Goal: Information Seeking & Learning: Learn about a topic

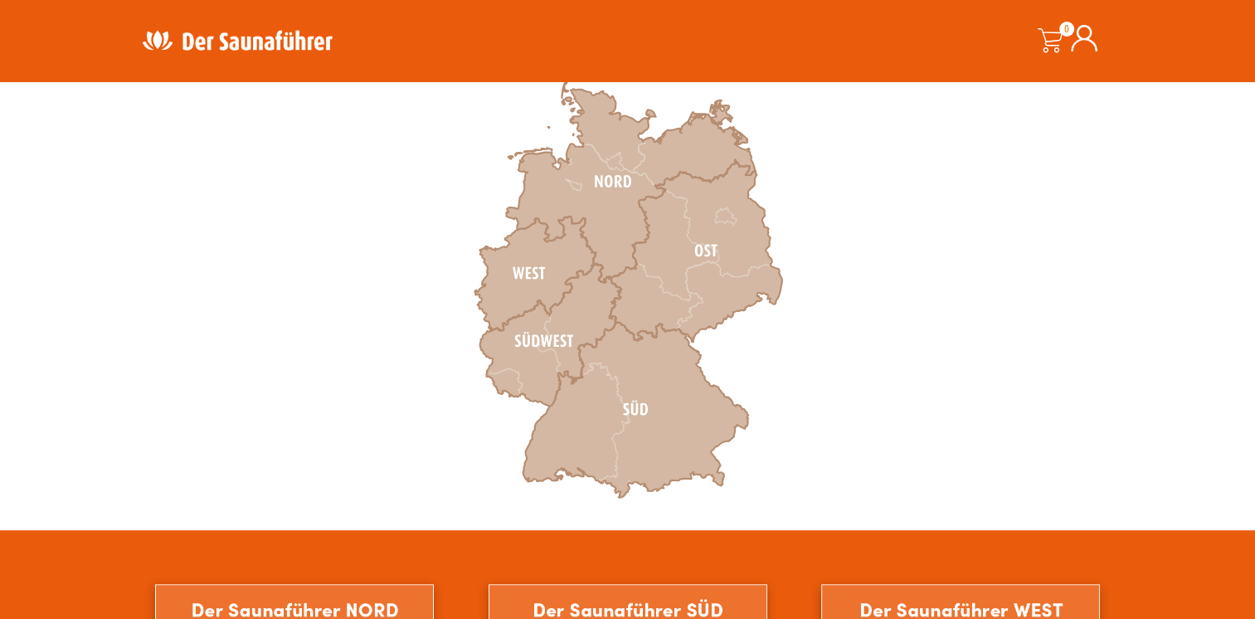
scroll to position [498, 0]
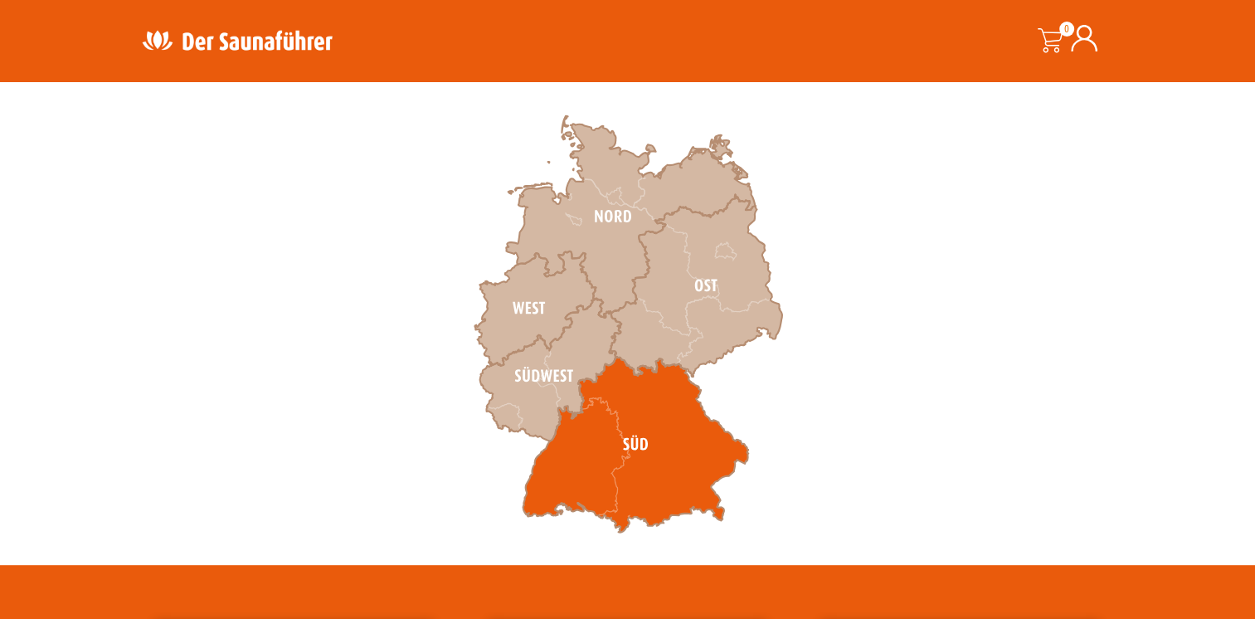
click at [608, 444] on icon at bounding box center [636, 445] width 226 height 176
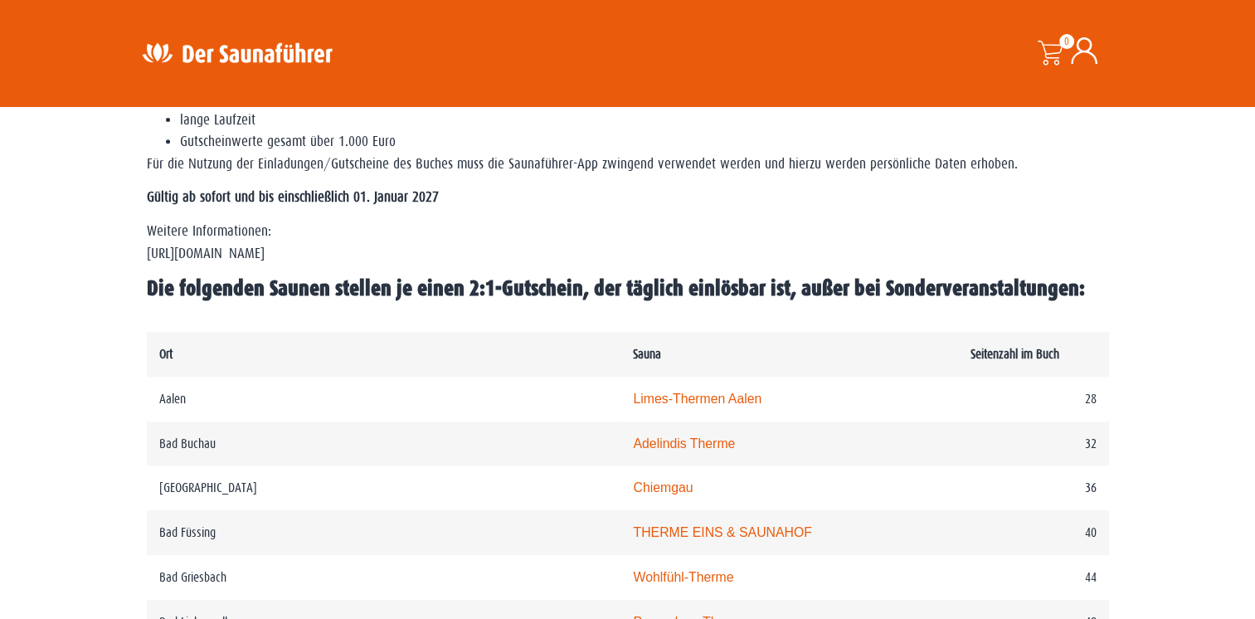
scroll to position [672, 0]
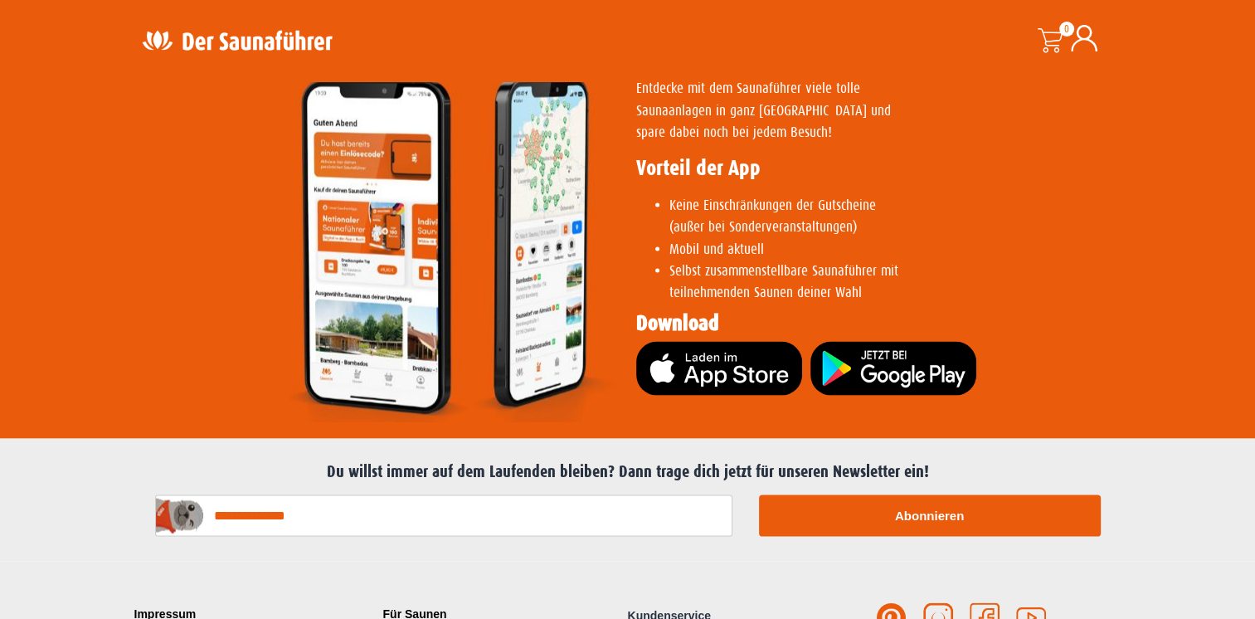
scroll to position [2970, 0]
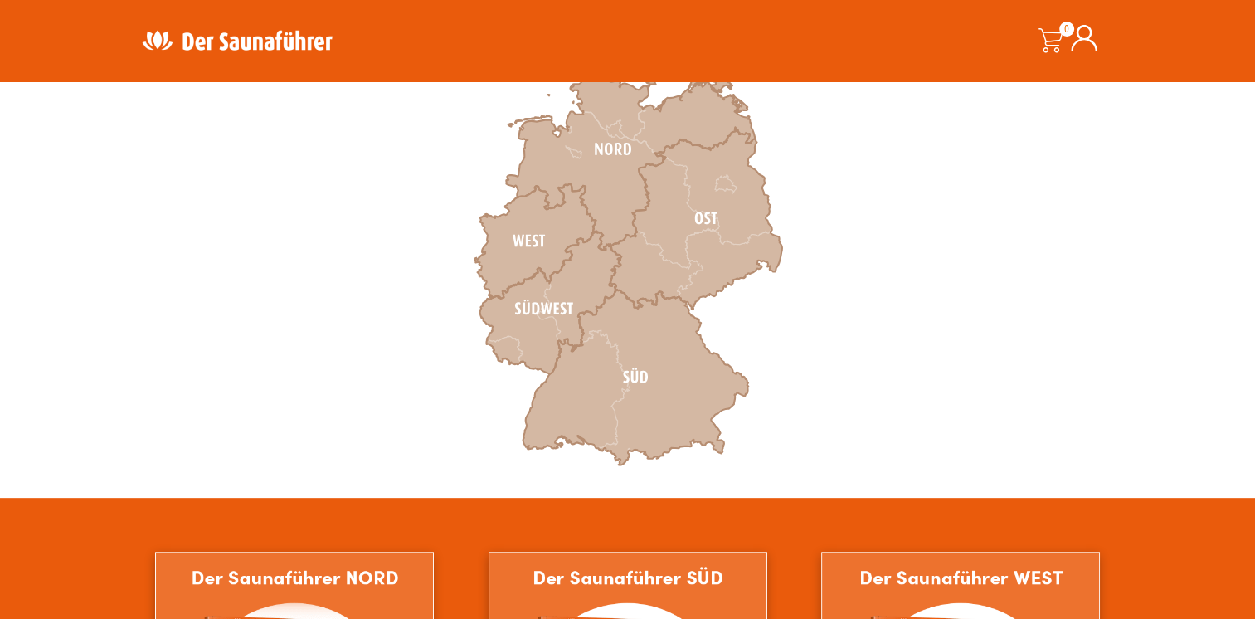
scroll to position [664, 0]
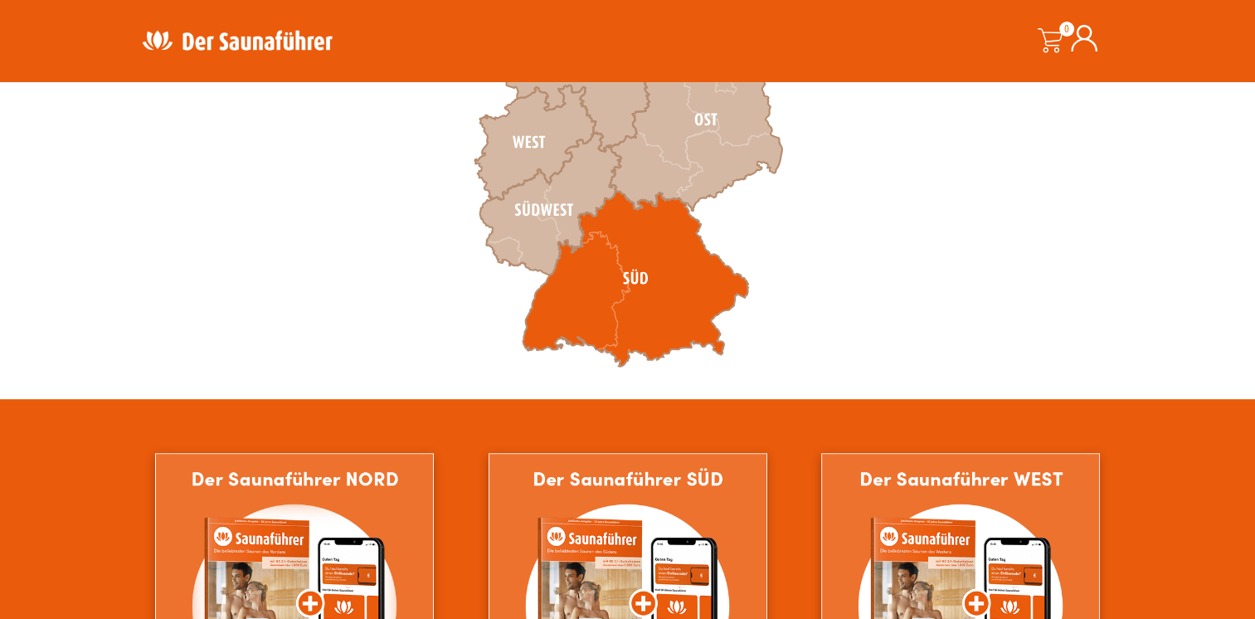
click at [670, 268] on icon at bounding box center [636, 279] width 226 height 176
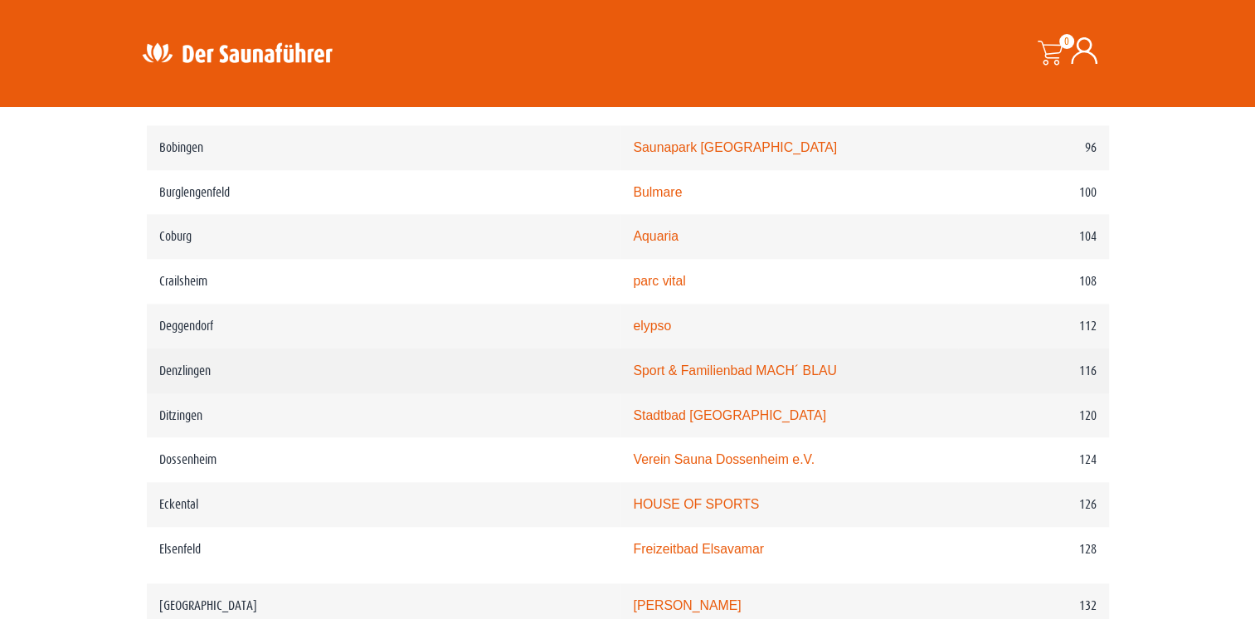
scroll to position [1742, 0]
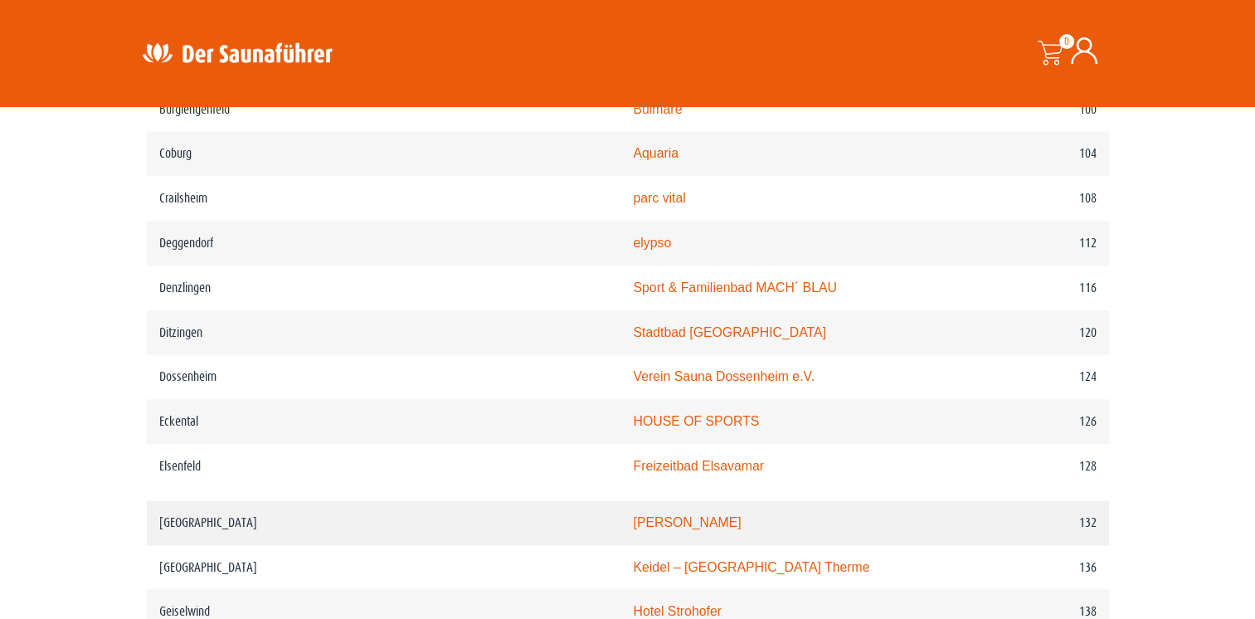
click at [633, 515] on link "Hallenbad Haslach" at bounding box center [687, 522] width 108 height 14
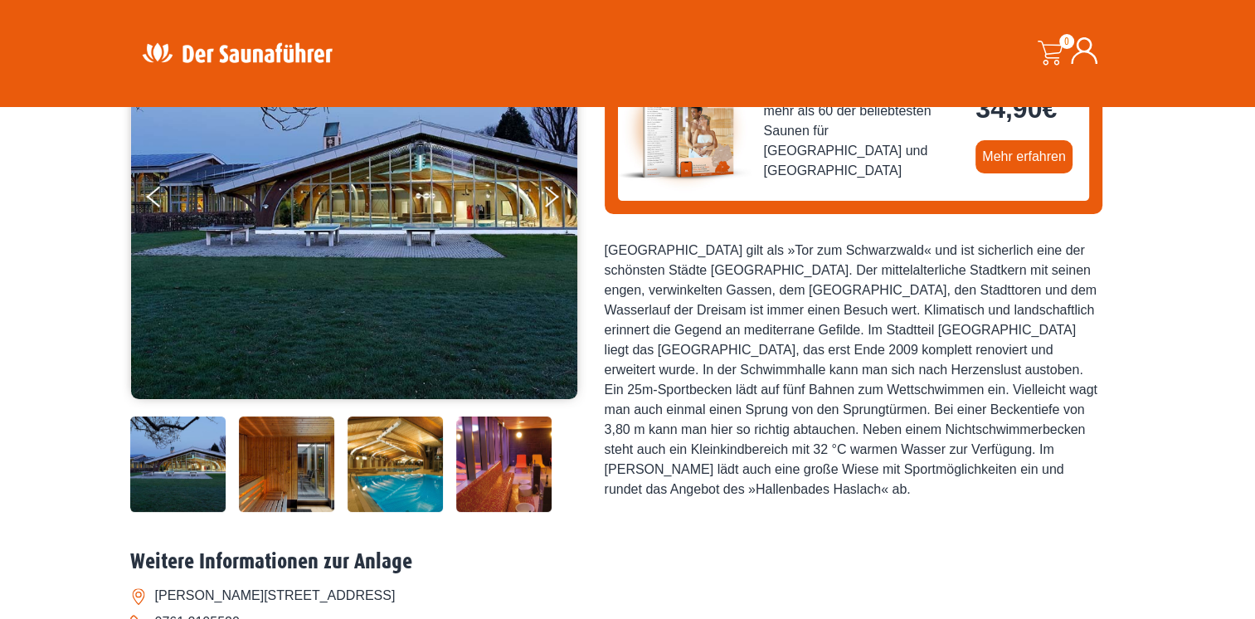
scroll to position [249, 0]
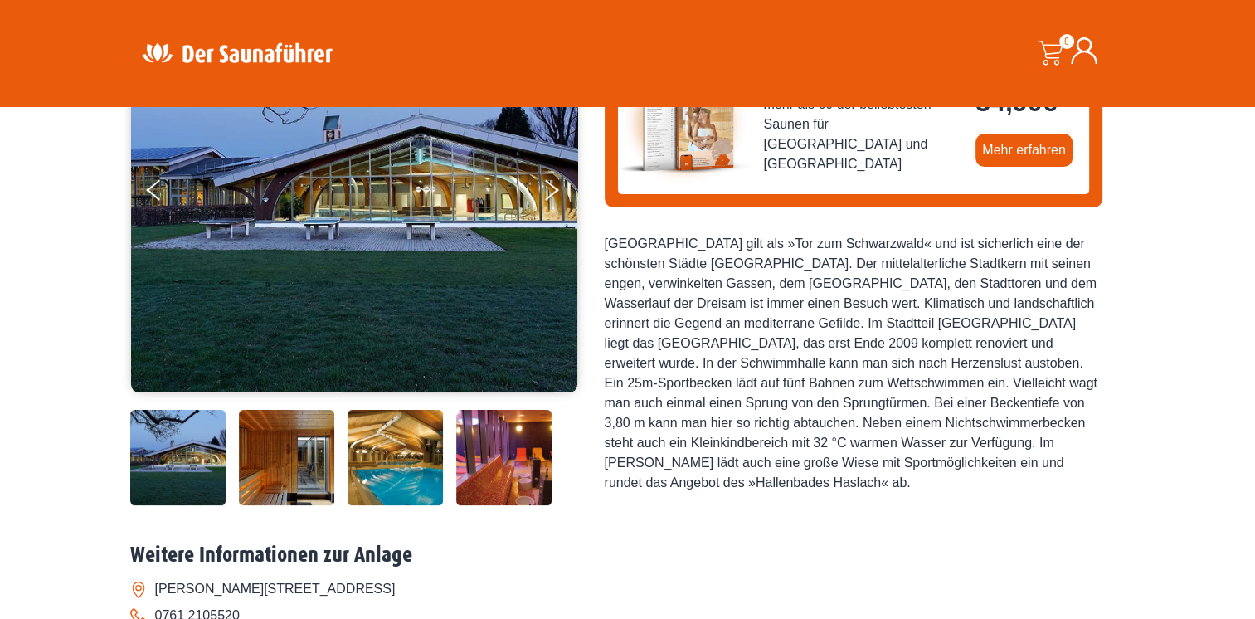
click at [282, 463] on img at bounding box center [286, 457] width 95 height 95
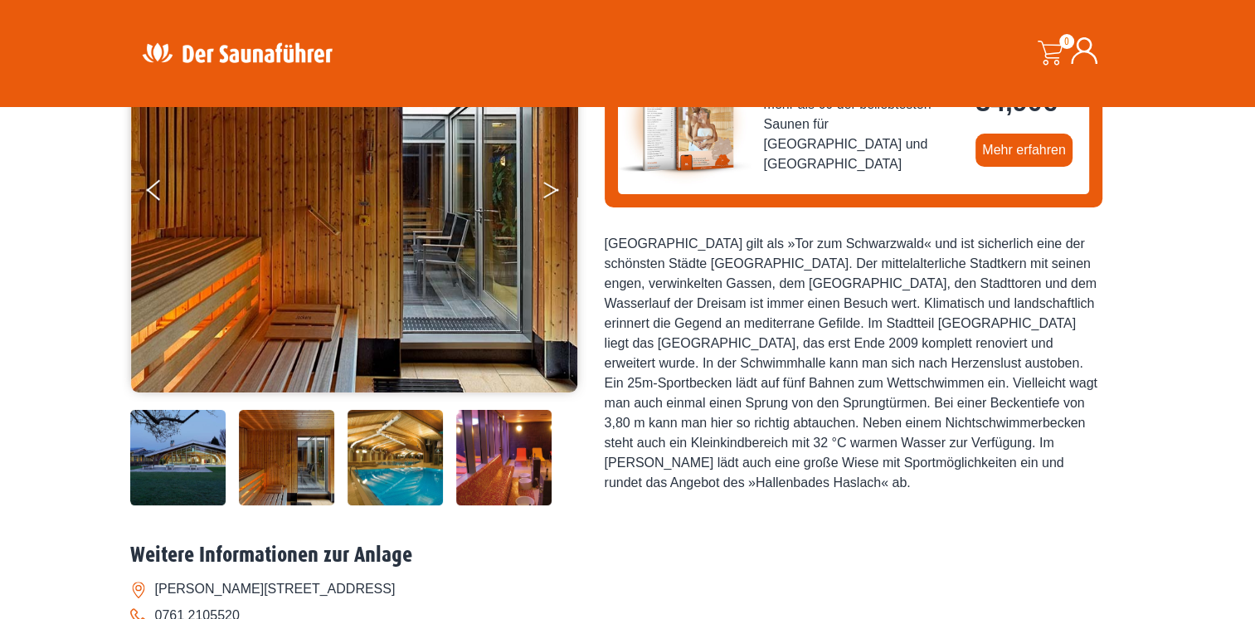
click at [558, 191] on button "Next" at bounding box center [562, 193] width 41 height 41
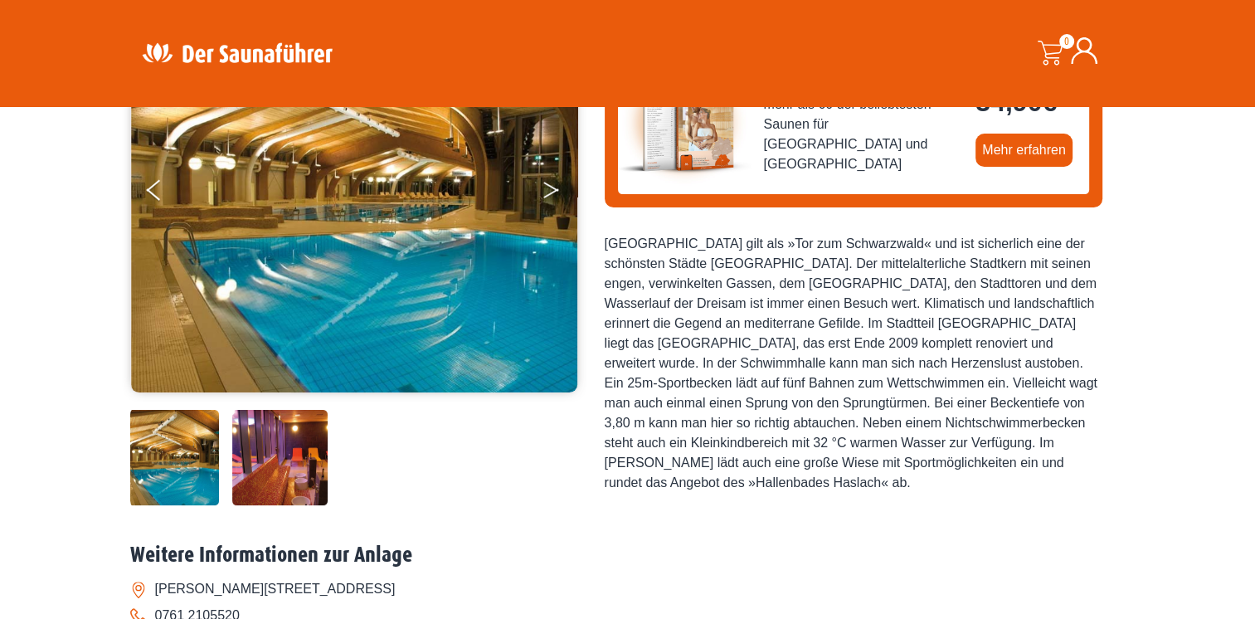
click at [558, 195] on button "Next" at bounding box center [562, 193] width 41 height 41
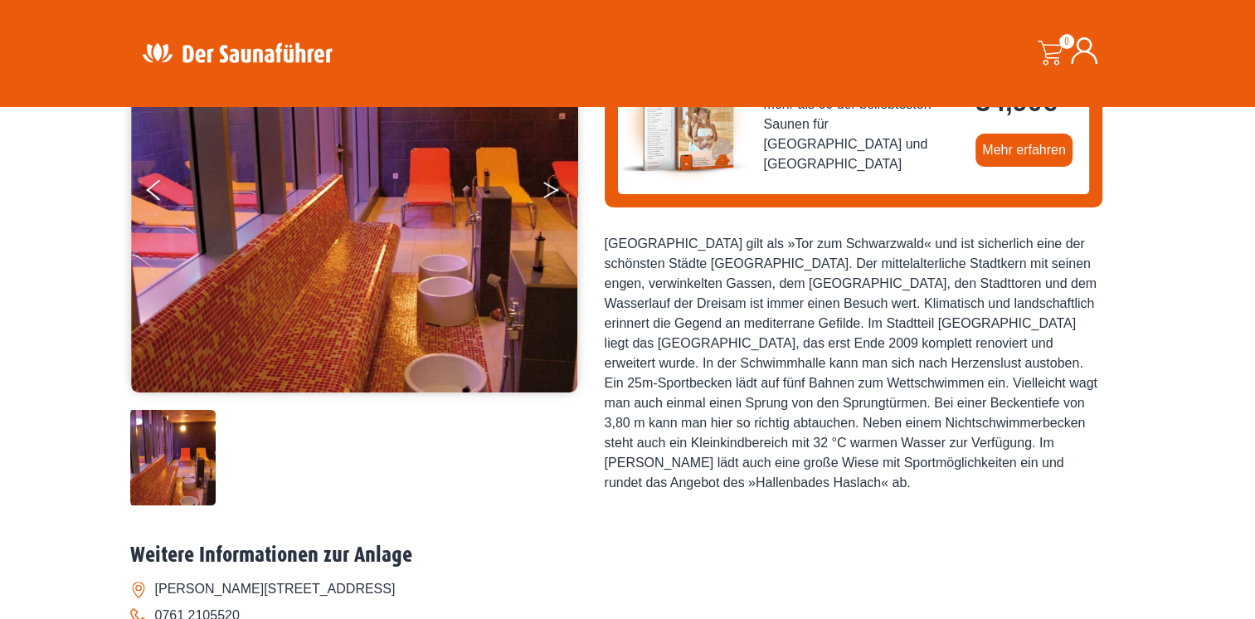
click at [558, 195] on button "Next" at bounding box center [562, 193] width 41 height 41
click at [558, 192] on button "Next" at bounding box center [562, 193] width 41 height 41
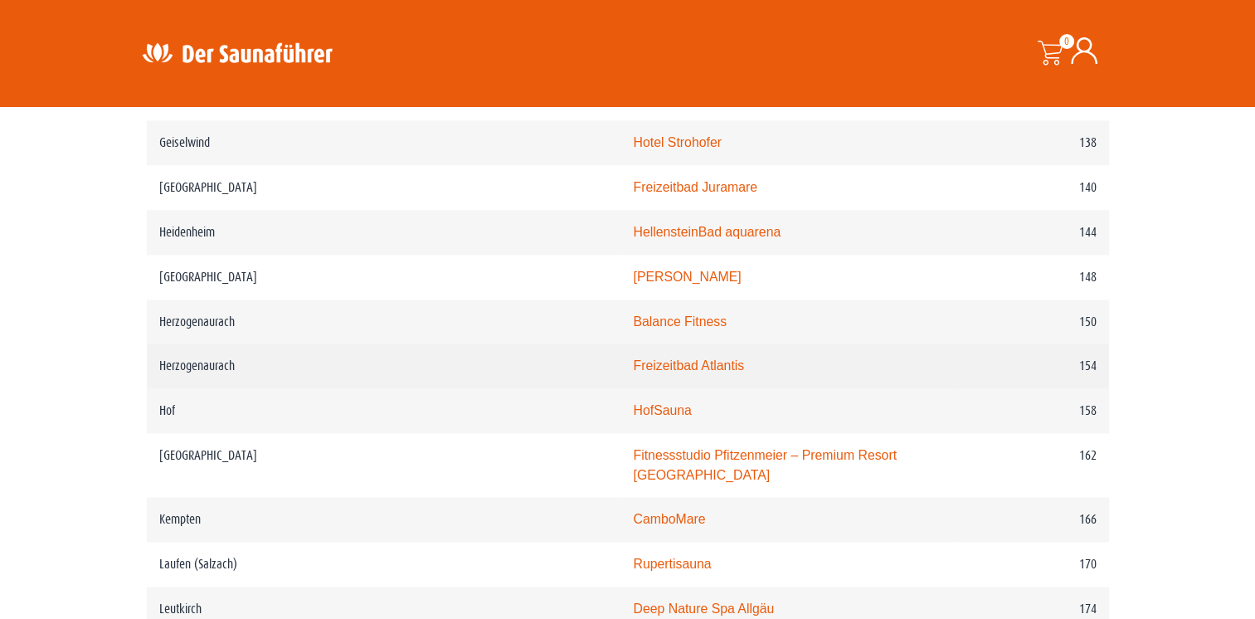
scroll to position [2240, 0]
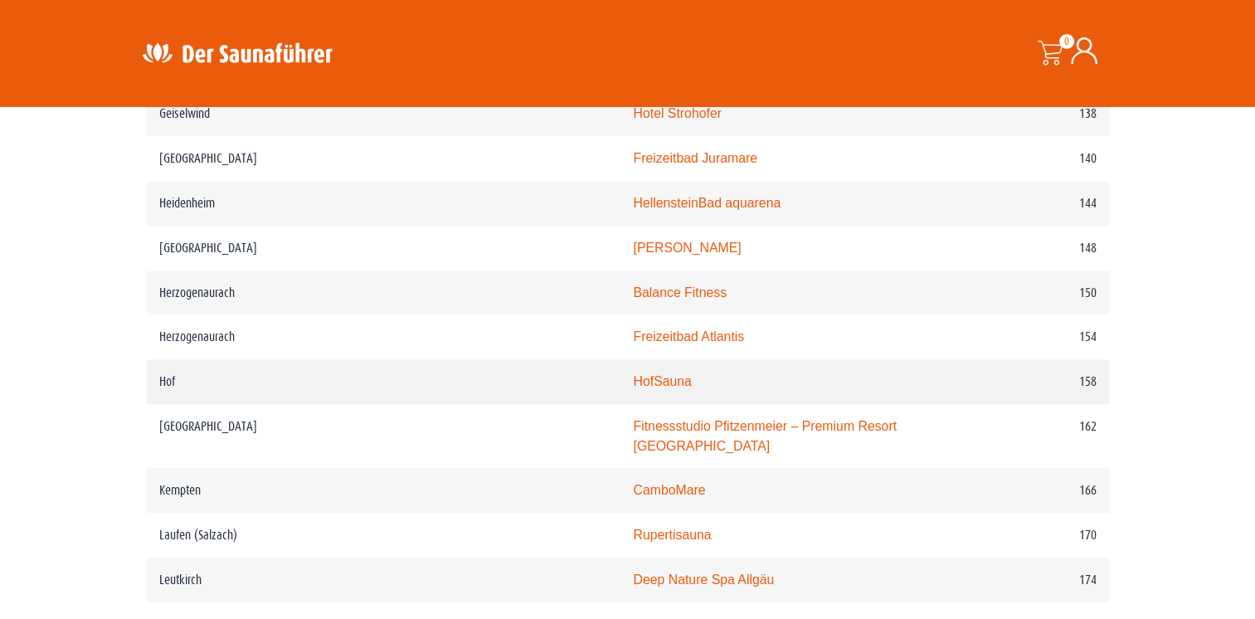
click at [178, 380] on td "Hof" at bounding box center [384, 381] width 475 height 45
click at [177, 374] on td "Hof" at bounding box center [384, 381] width 475 height 45
click at [647, 389] on td "HofSauna" at bounding box center [790, 381] width 338 height 45
click at [633, 377] on link "HofSauna" at bounding box center [662, 381] width 58 height 14
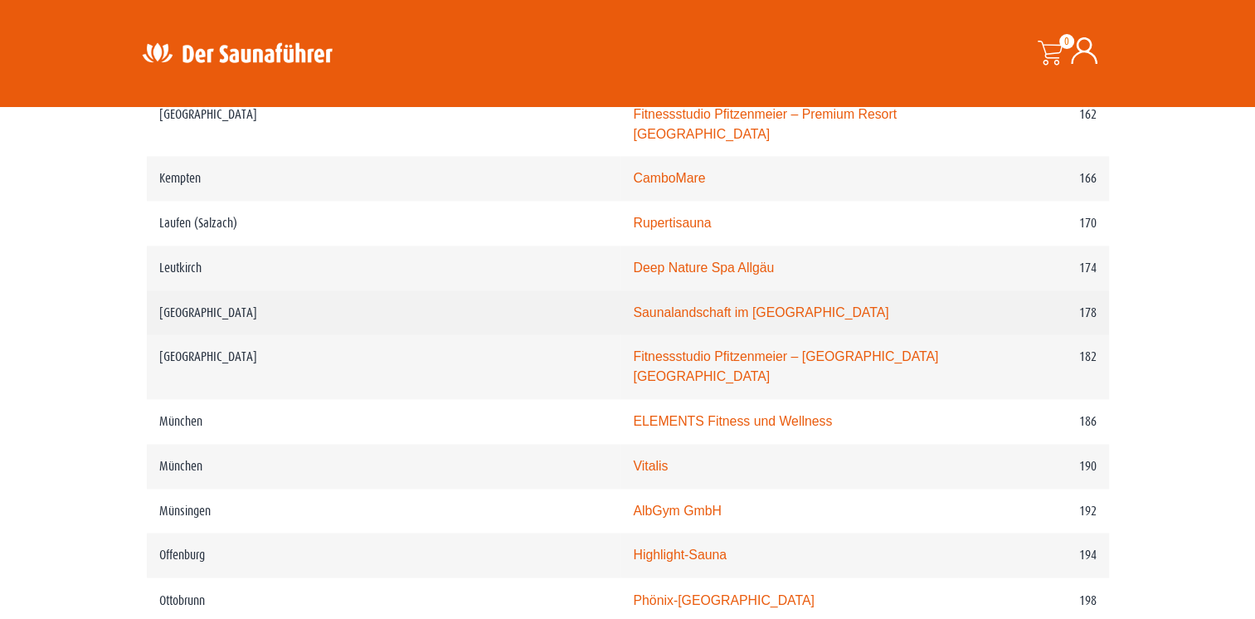
scroll to position [2572, 0]
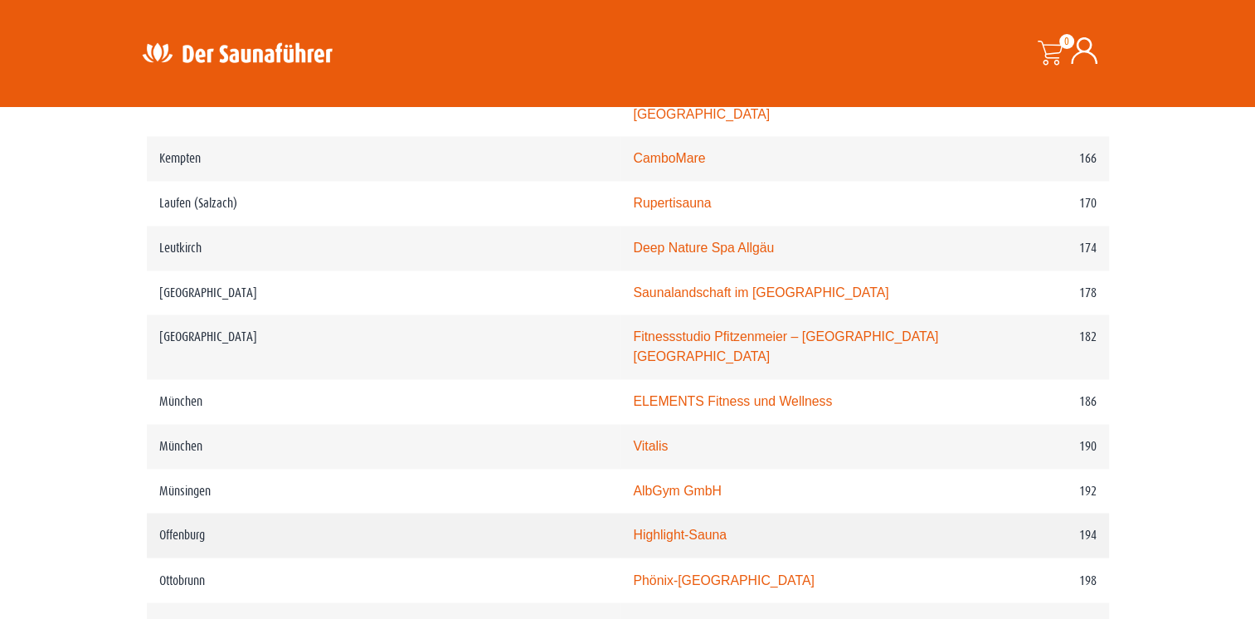
click at [633, 528] on link "Highlight-Sauna" at bounding box center [680, 535] width 94 height 14
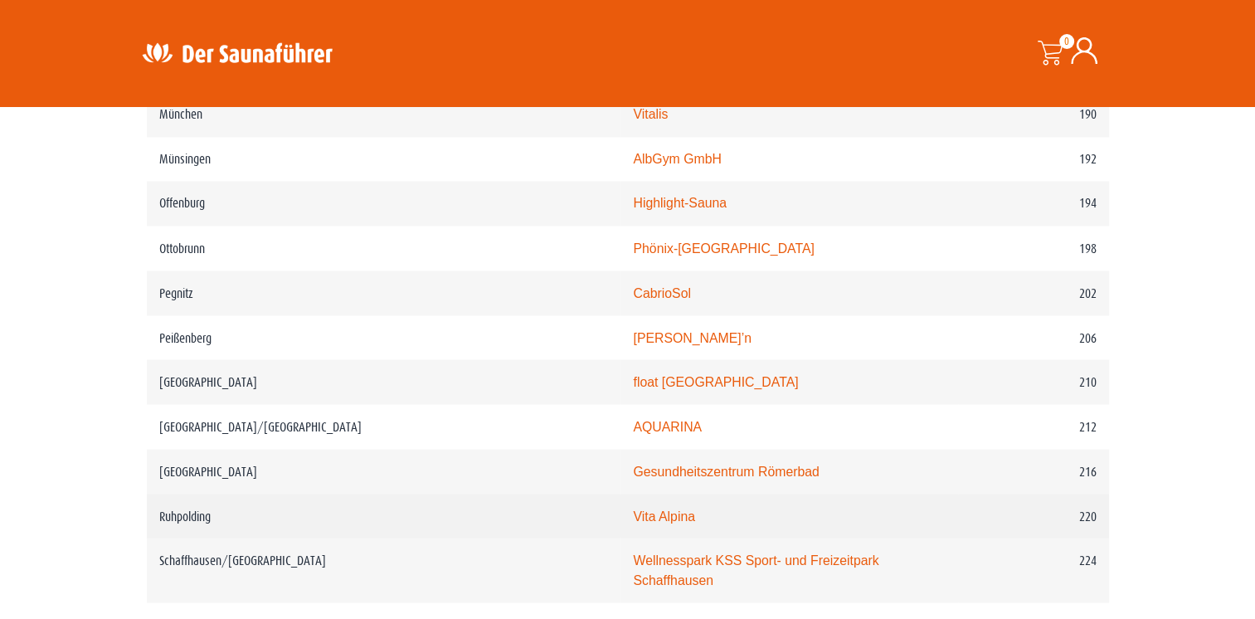
scroll to position [2987, 0]
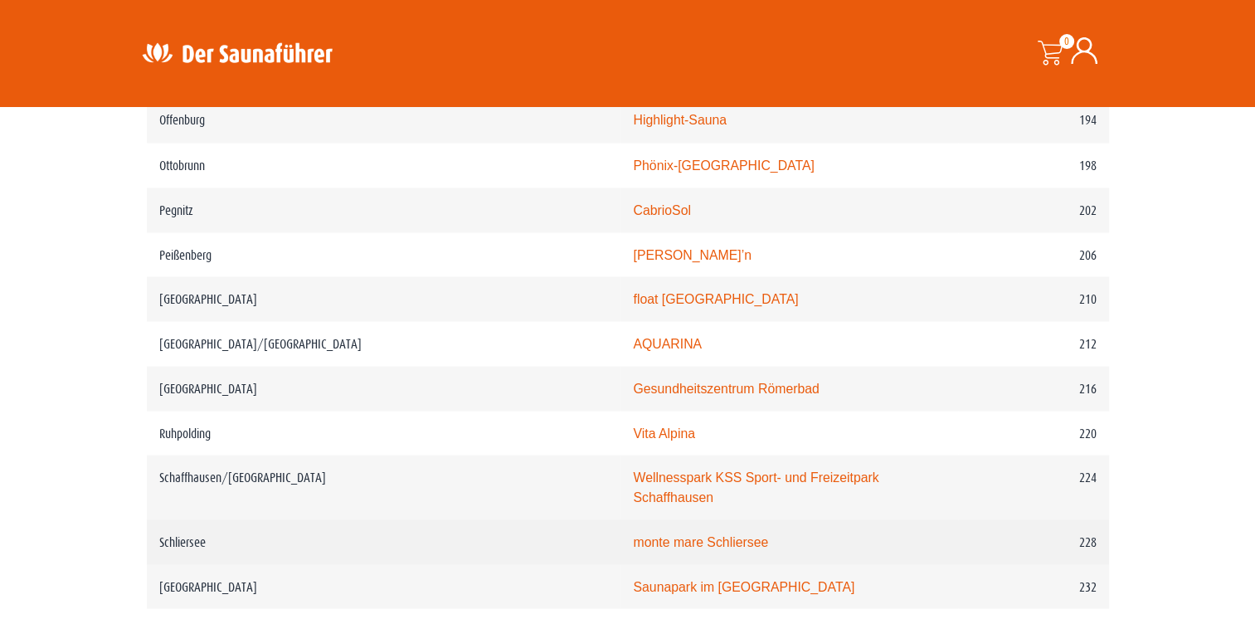
click at [633, 534] on link "monte mare Schliersee" at bounding box center [700, 541] width 135 height 14
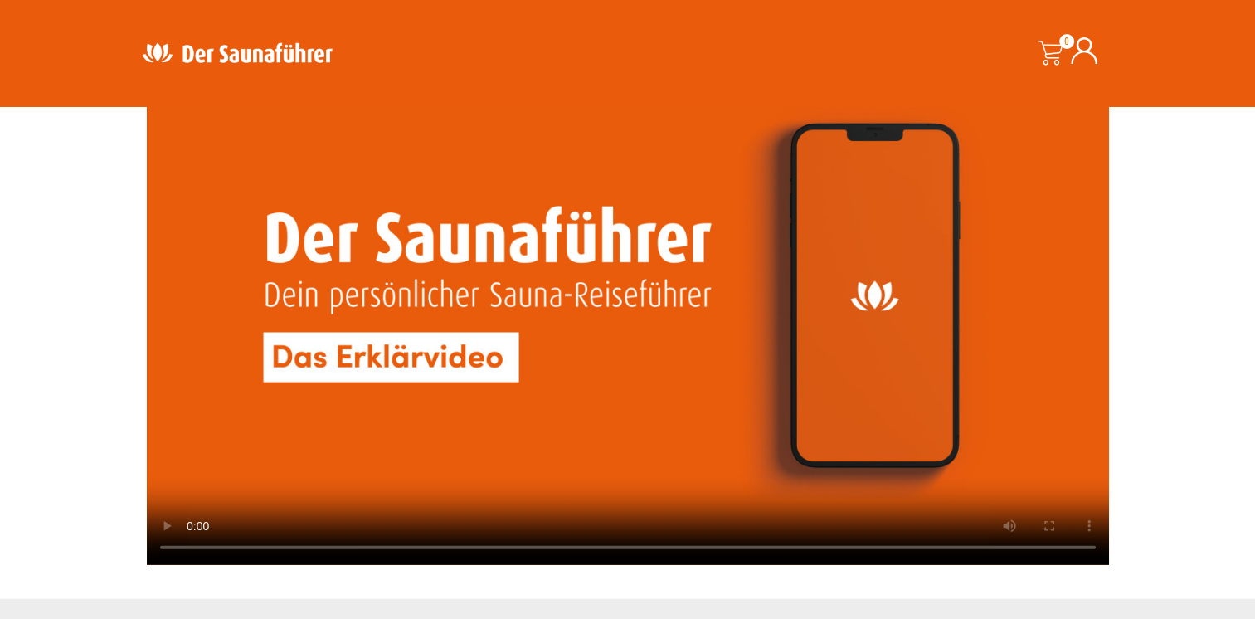
scroll to position [4315, 0]
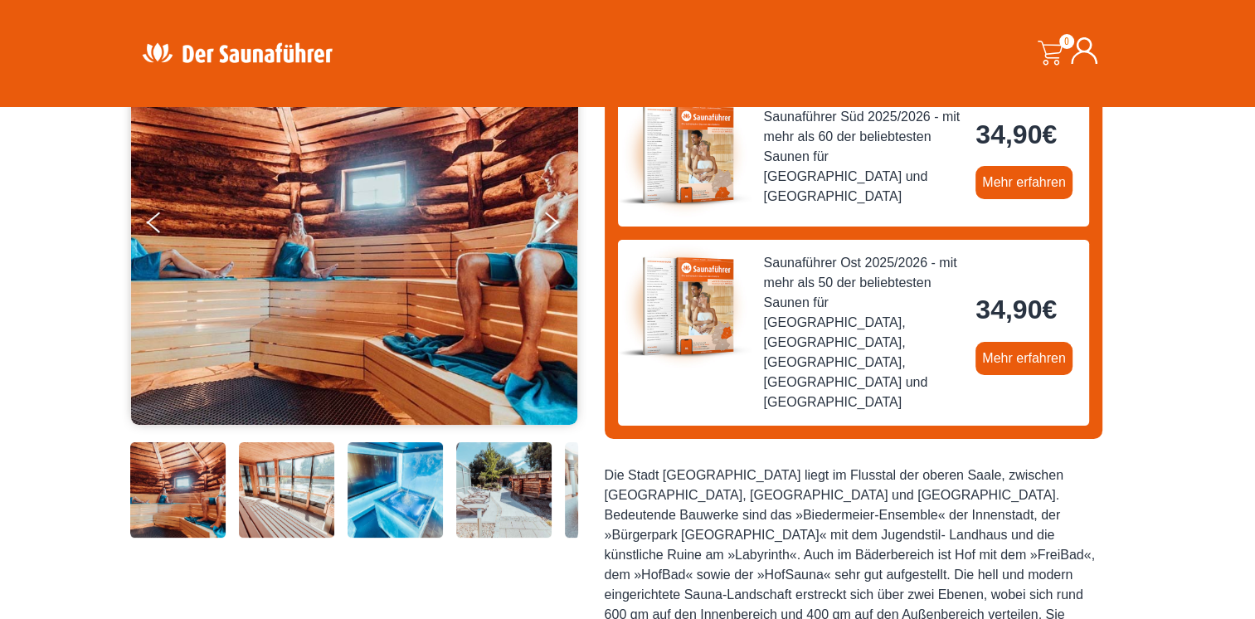
scroll to position [249, 0]
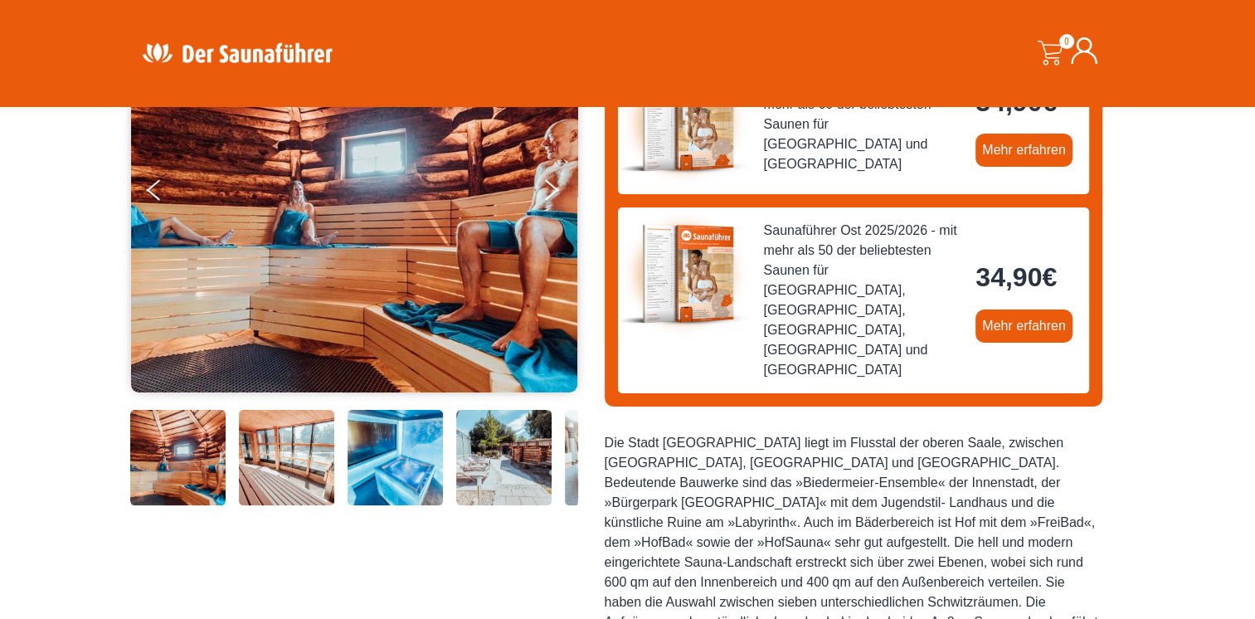
click at [309, 470] on img at bounding box center [286, 457] width 95 height 95
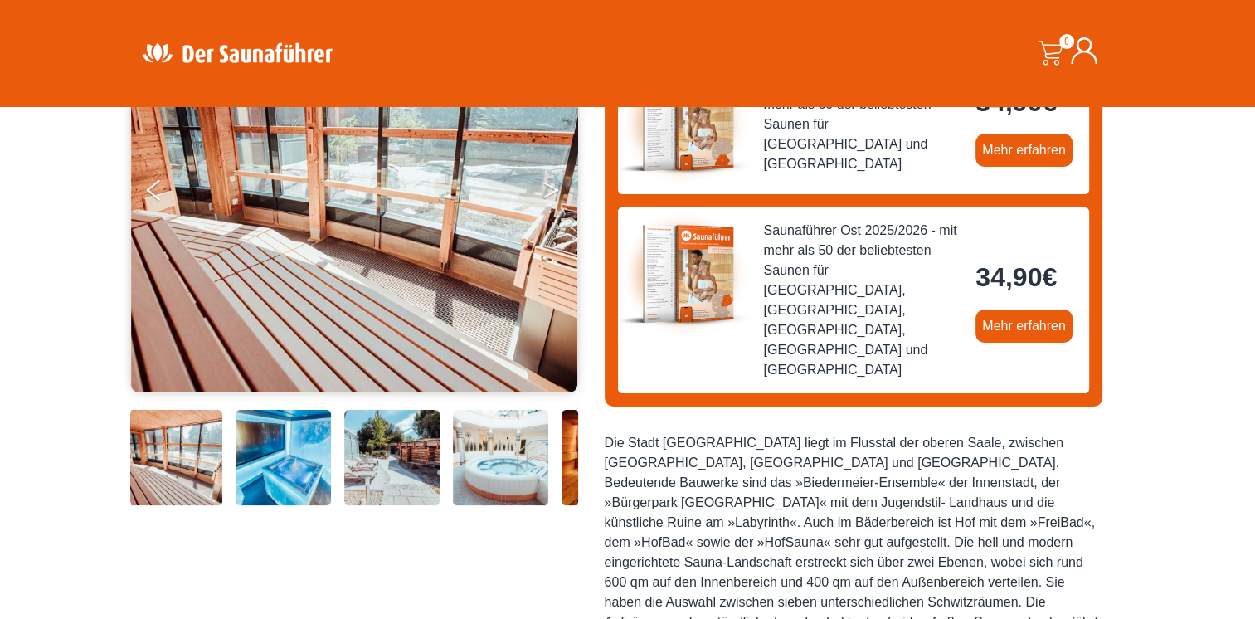
click at [548, 195] on button "Next" at bounding box center [562, 193] width 41 height 41
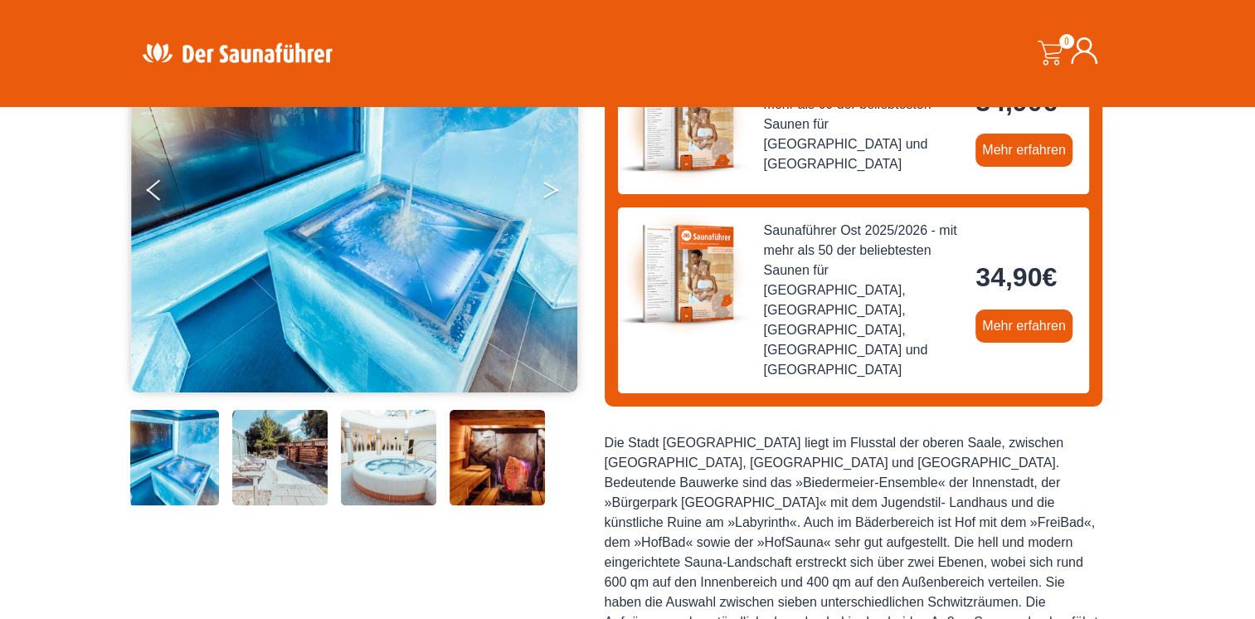
click at [548, 196] on button "Next" at bounding box center [562, 193] width 41 height 41
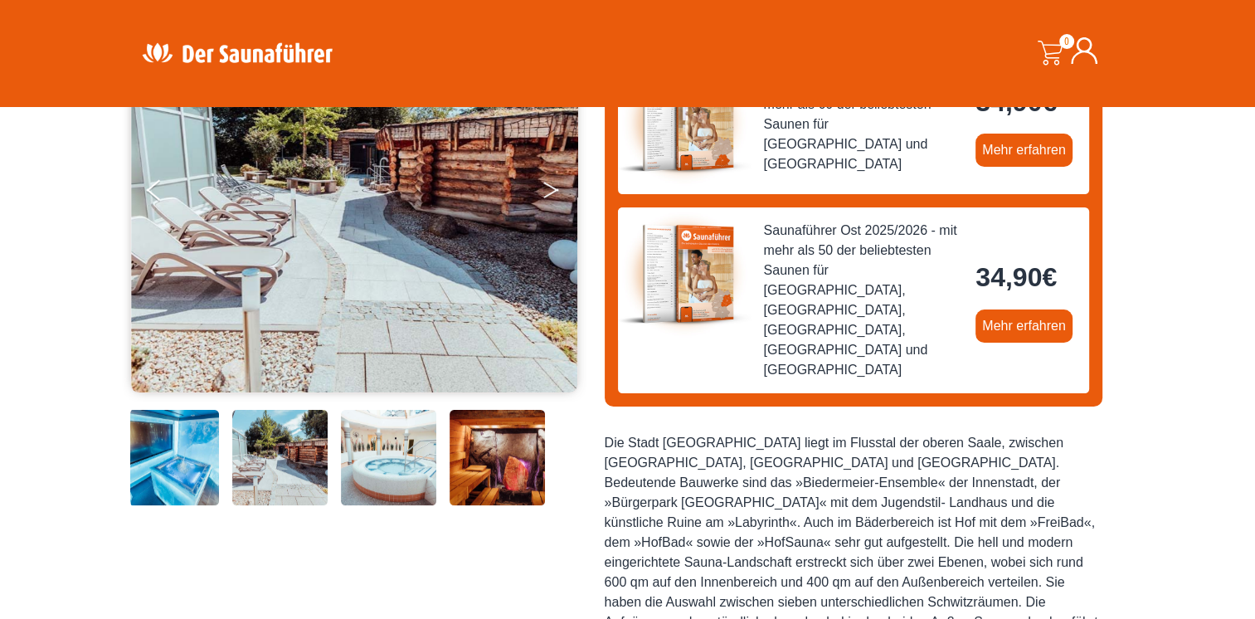
click at [548, 201] on button "Next" at bounding box center [562, 193] width 41 height 41
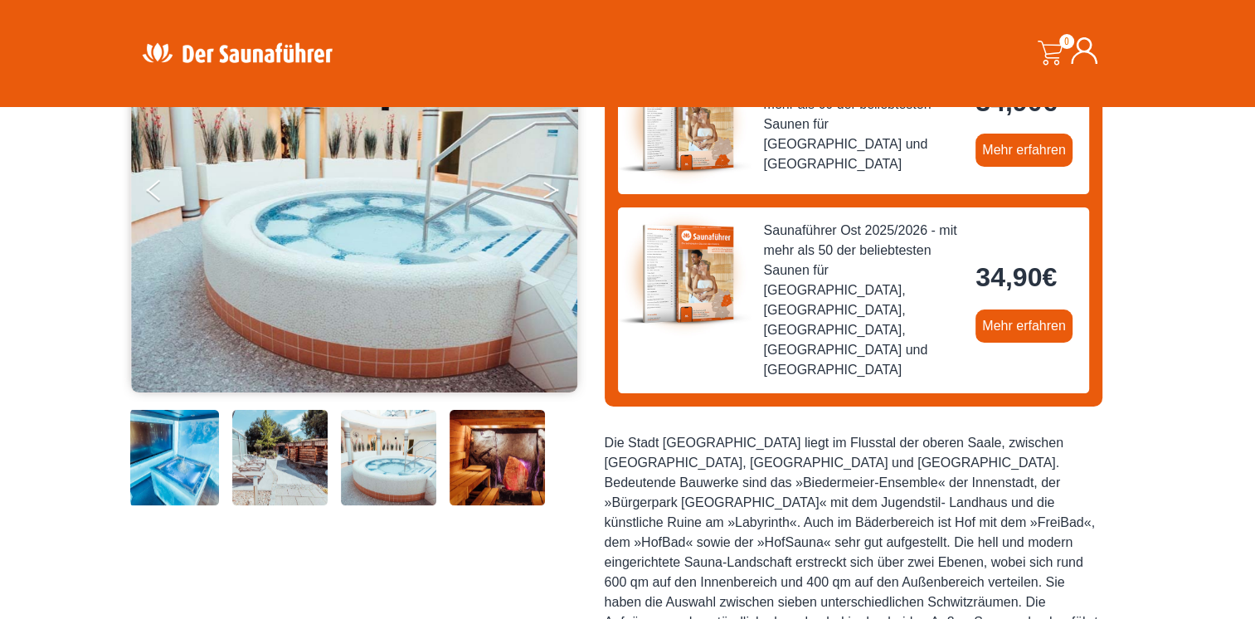
click at [548, 204] on button "Next" at bounding box center [562, 193] width 41 height 41
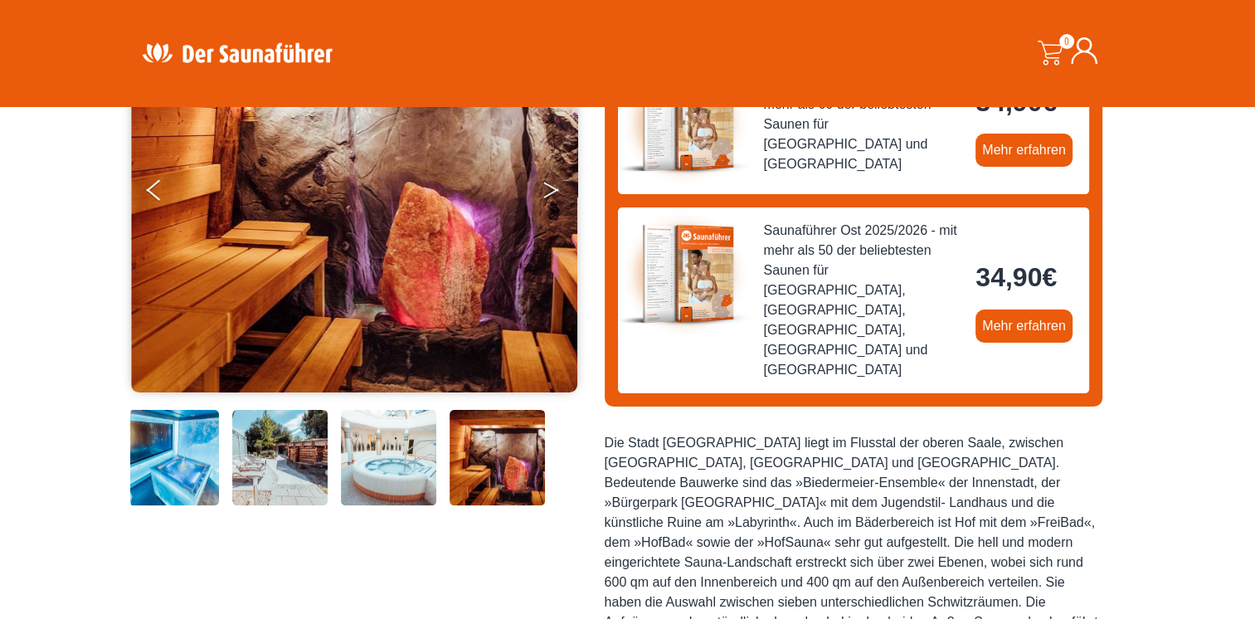
click at [548, 206] on button "Next" at bounding box center [562, 193] width 41 height 41
click at [548, 193] on icon "Next" at bounding box center [550, 193] width 15 height 10
click at [549, 183] on button "Next" at bounding box center [562, 193] width 41 height 41
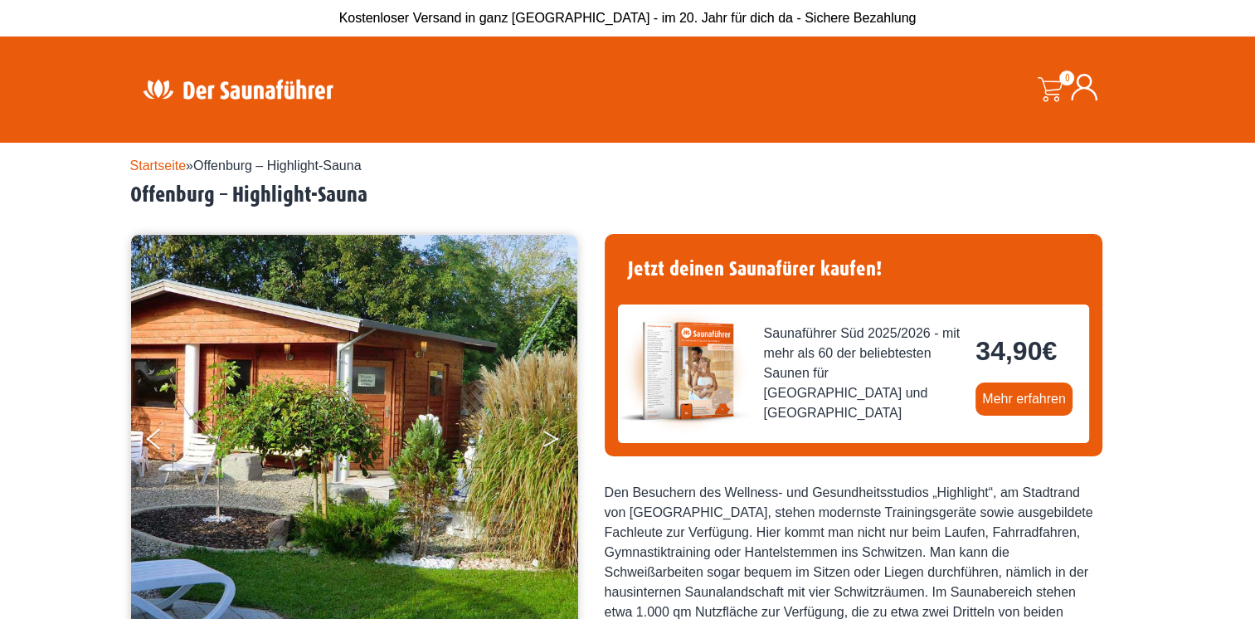
click at [556, 440] on button "Next" at bounding box center [562, 441] width 41 height 41
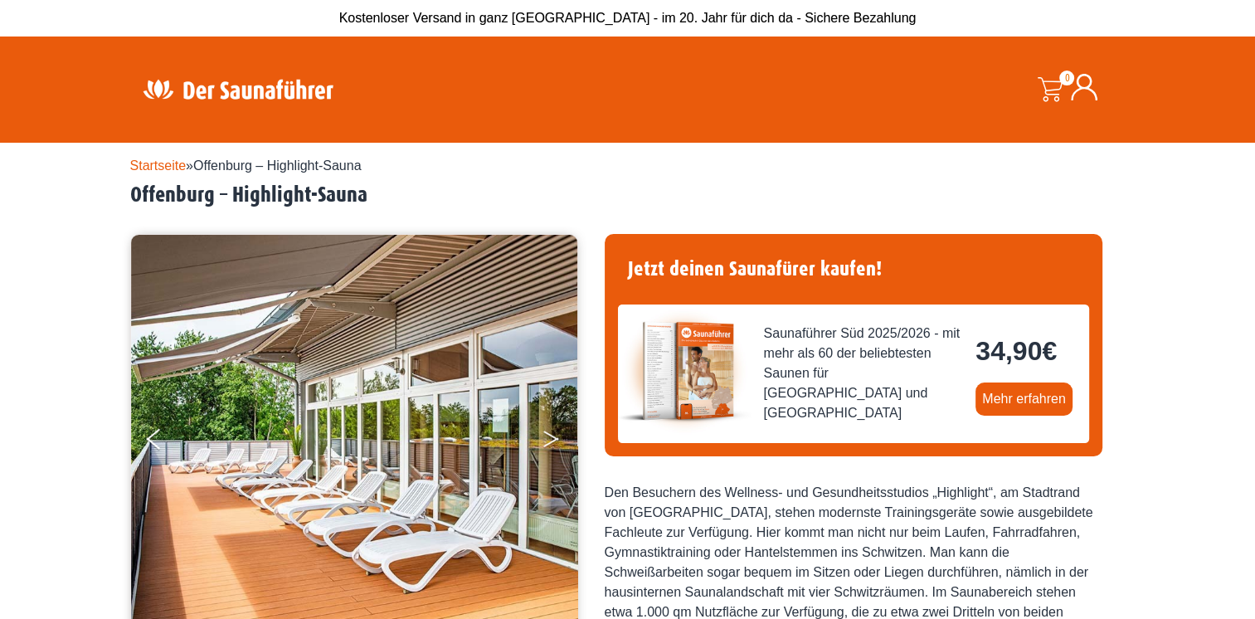
click at [556, 440] on button "Next" at bounding box center [562, 441] width 41 height 41
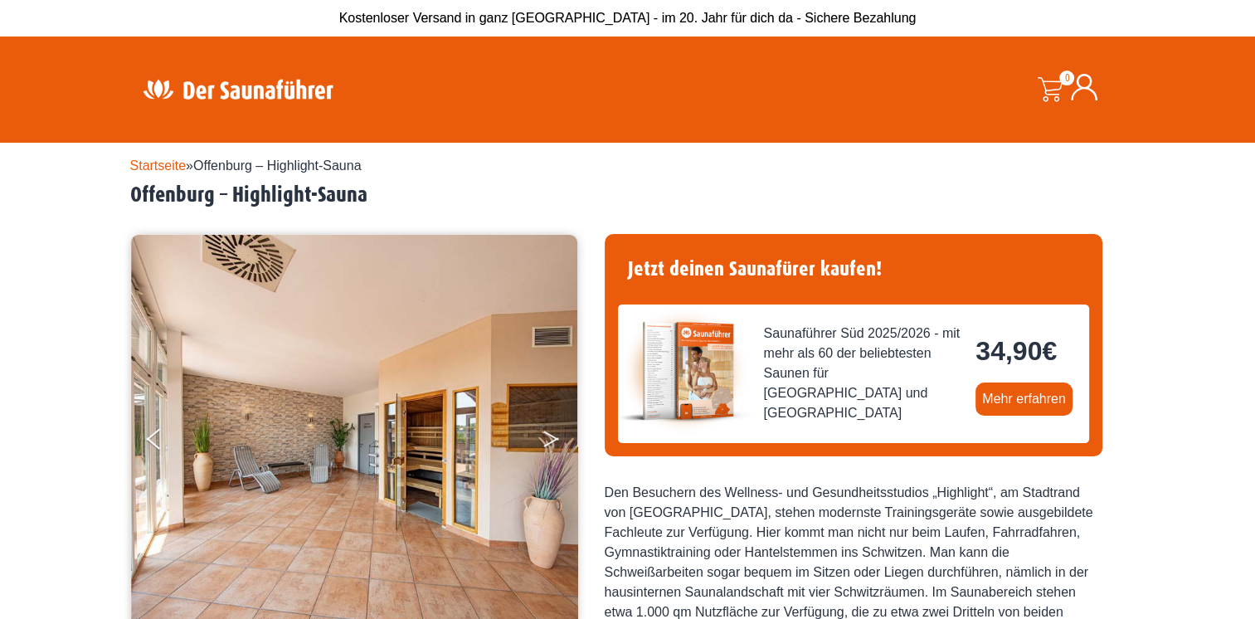
click at [556, 440] on button "Next" at bounding box center [562, 441] width 41 height 41
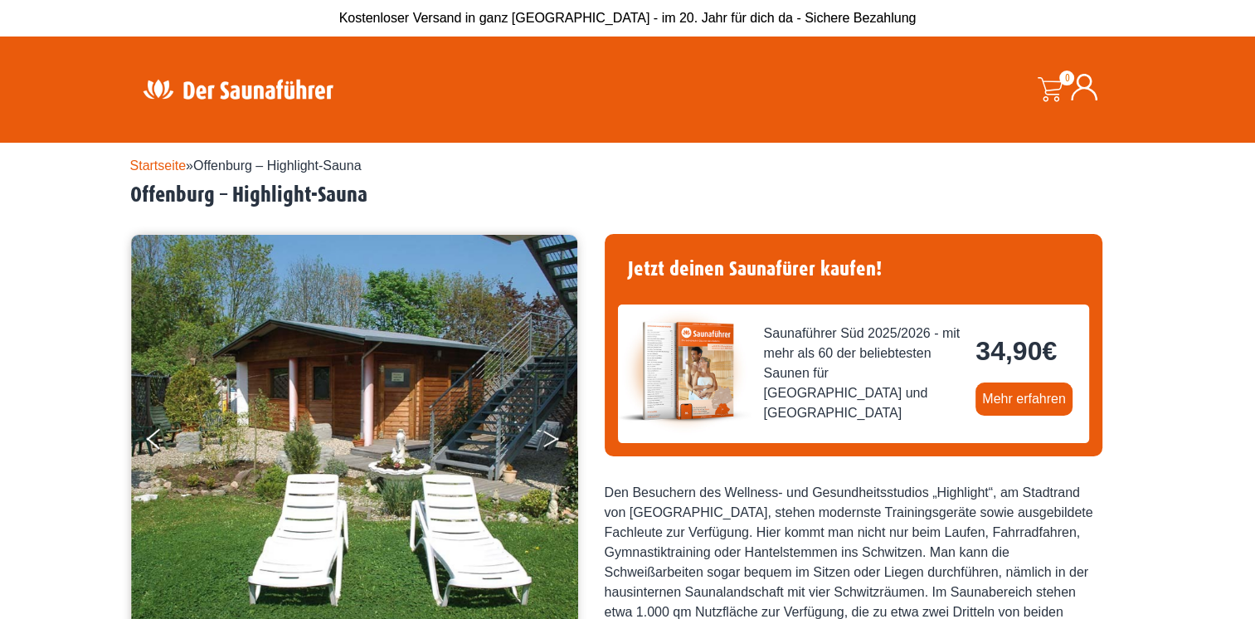
click at [556, 440] on button "Next" at bounding box center [562, 441] width 41 height 41
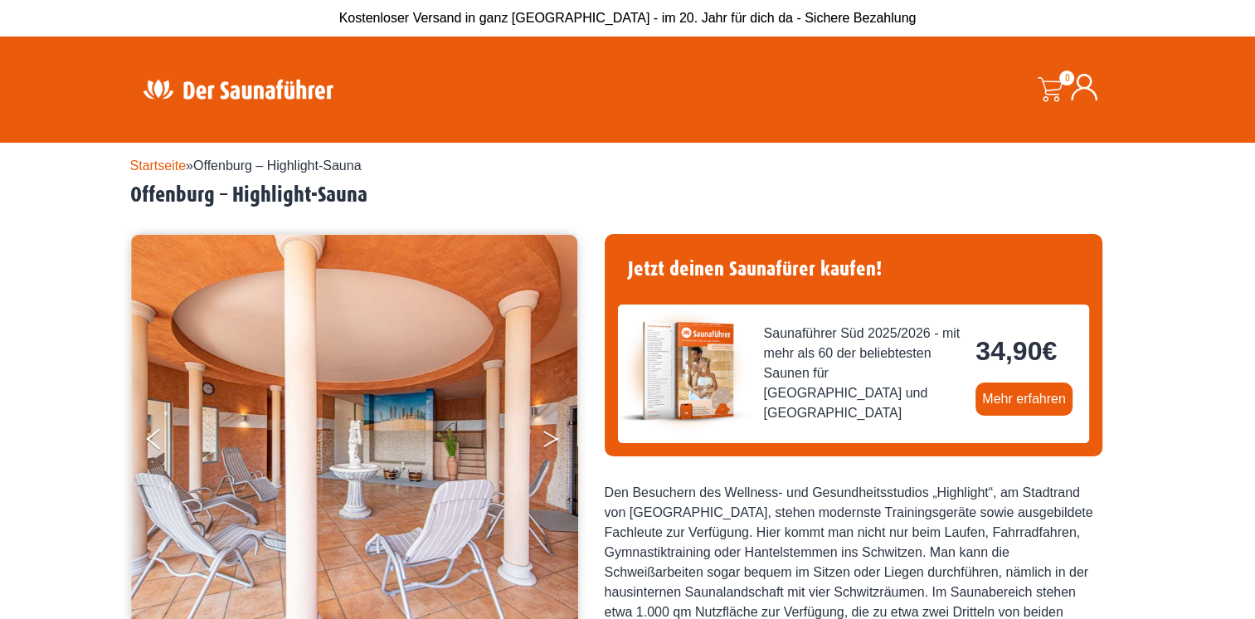
click at [556, 440] on button "Next" at bounding box center [562, 441] width 41 height 41
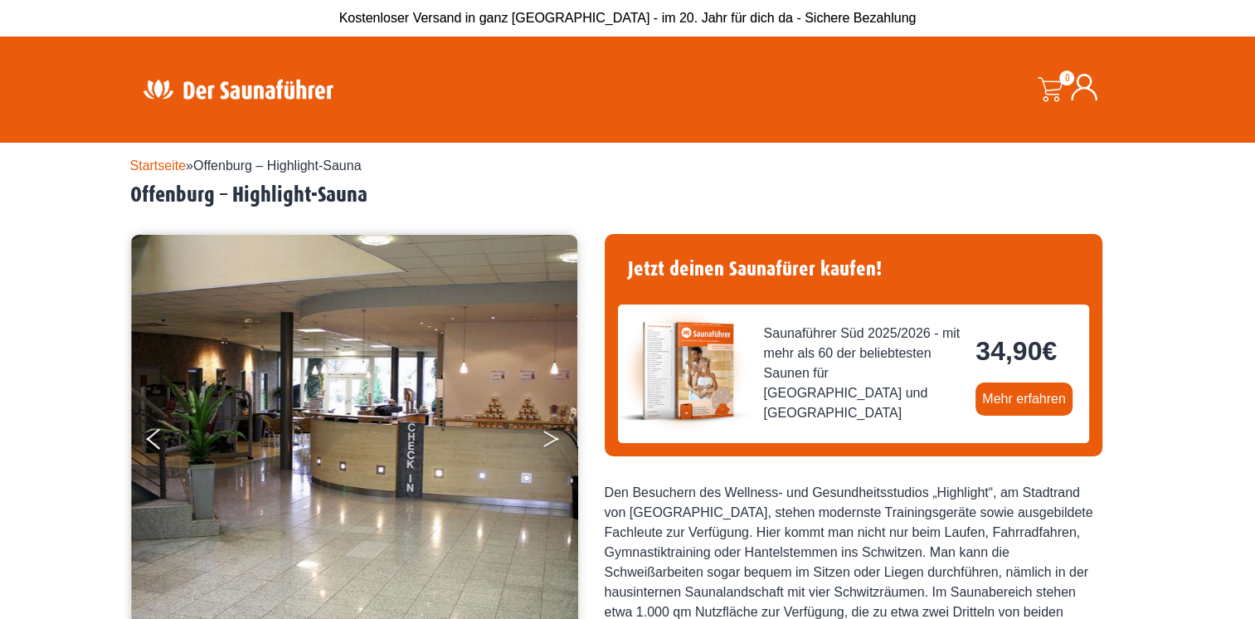
click at [556, 440] on button "Next" at bounding box center [562, 441] width 41 height 41
click at [549, 431] on button "Next" at bounding box center [562, 441] width 41 height 41
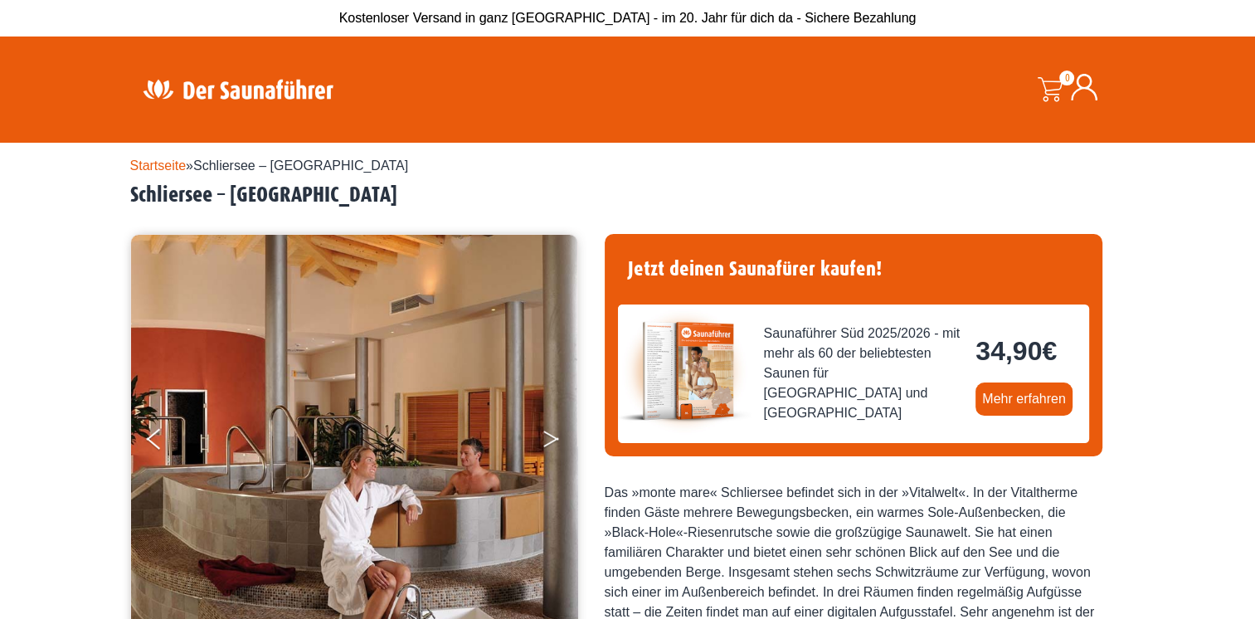
click at [553, 436] on icon "Next" at bounding box center [550, 436] width 15 height 10
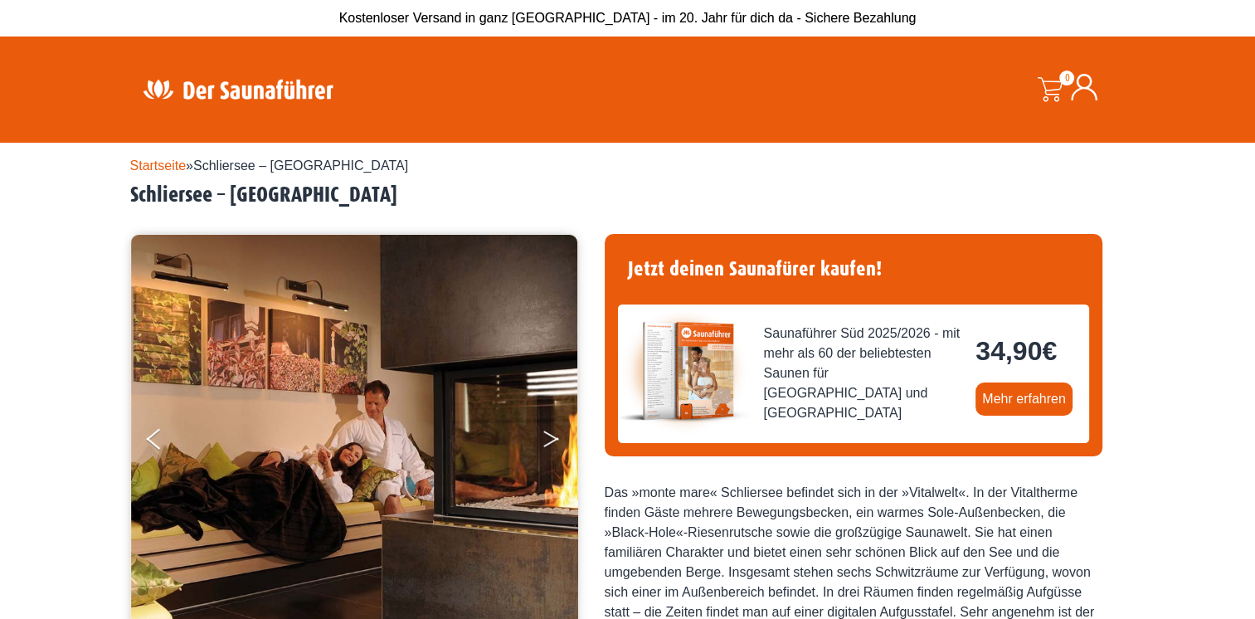
click at [553, 436] on icon "Next" at bounding box center [550, 436] width 15 height 10
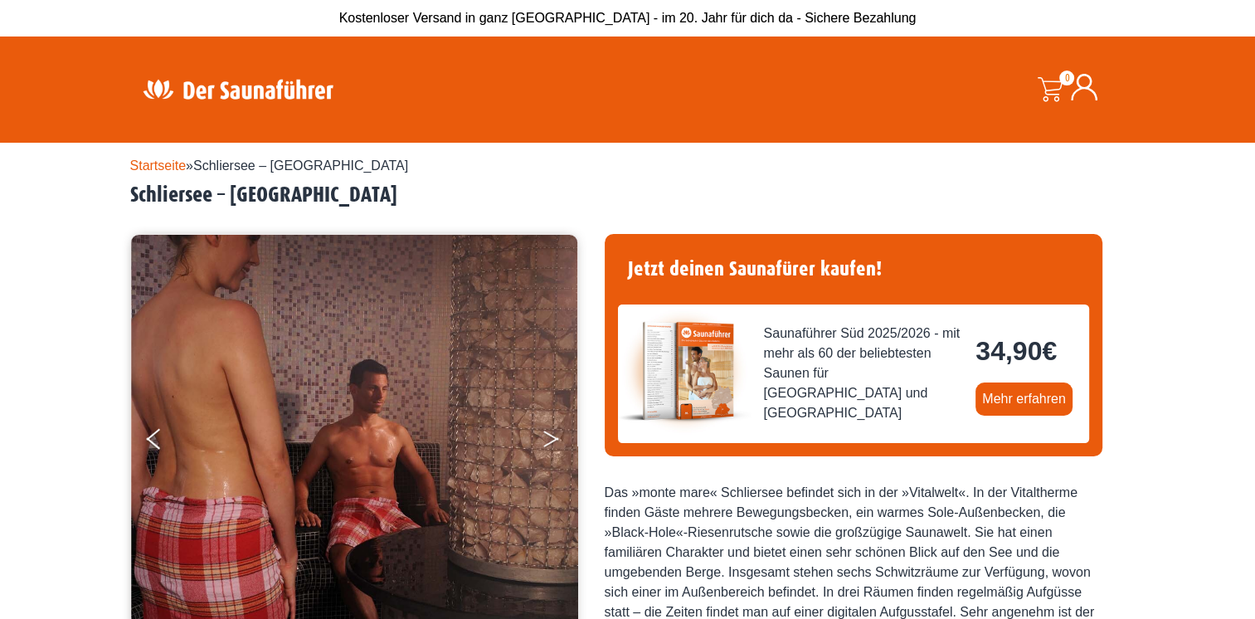
click at [553, 436] on icon "Next" at bounding box center [550, 436] width 15 height 10
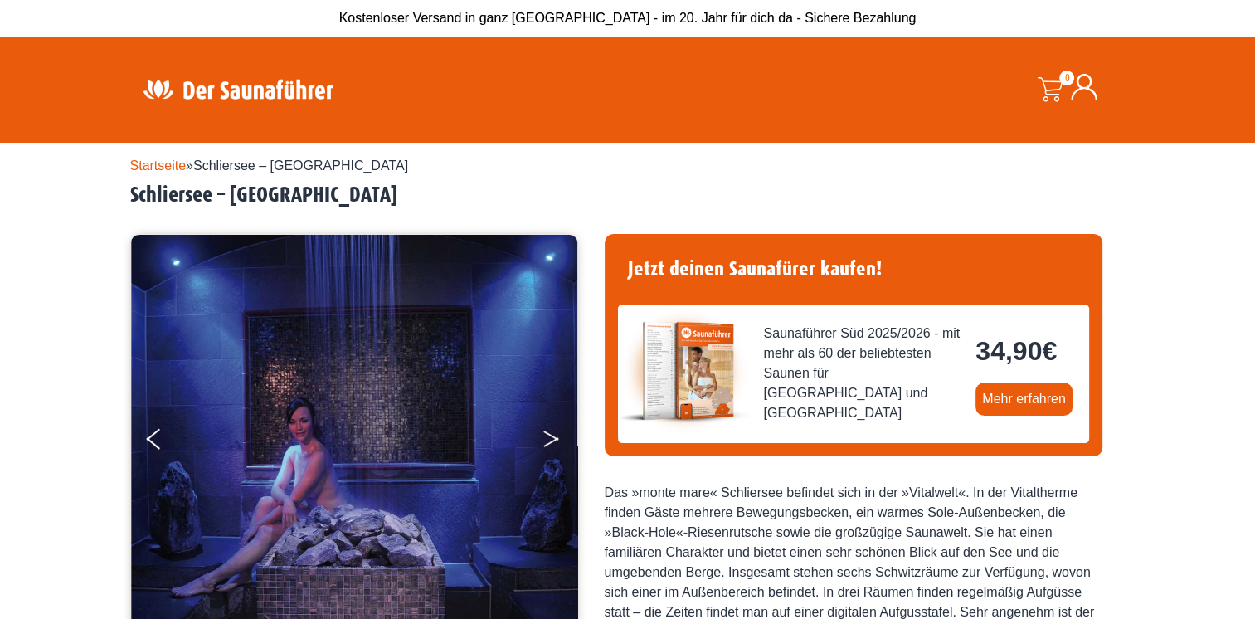
click at [553, 436] on icon "Next" at bounding box center [550, 436] width 15 height 10
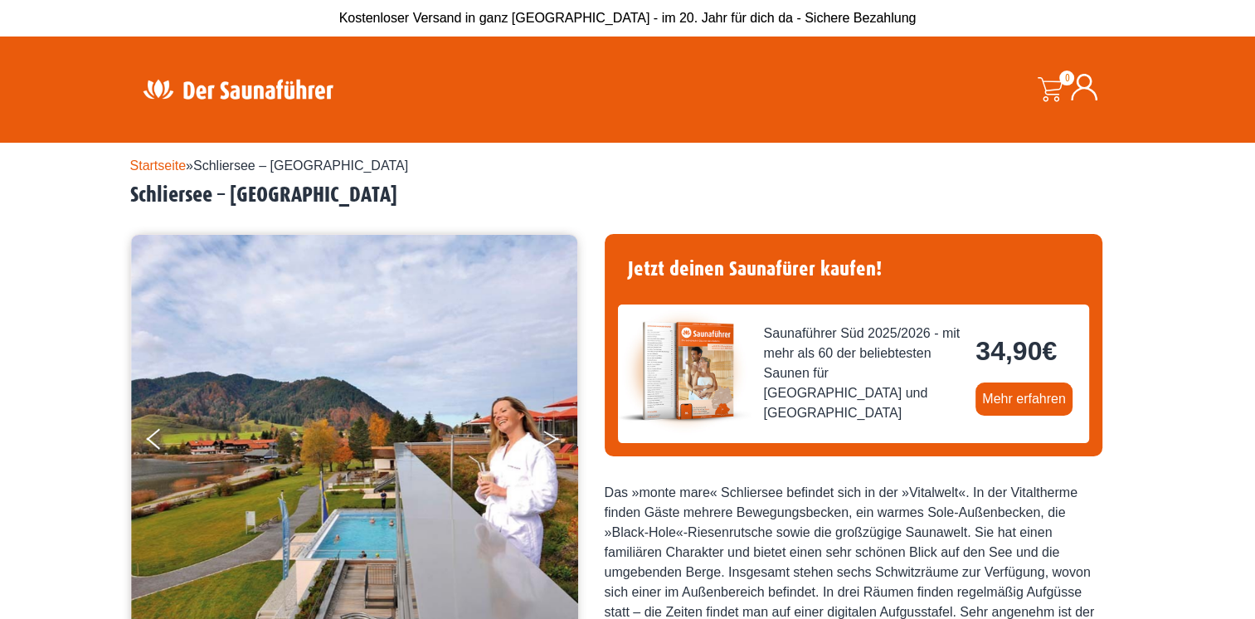
click at [553, 436] on icon "Next" at bounding box center [550, 436] width 15 height 10
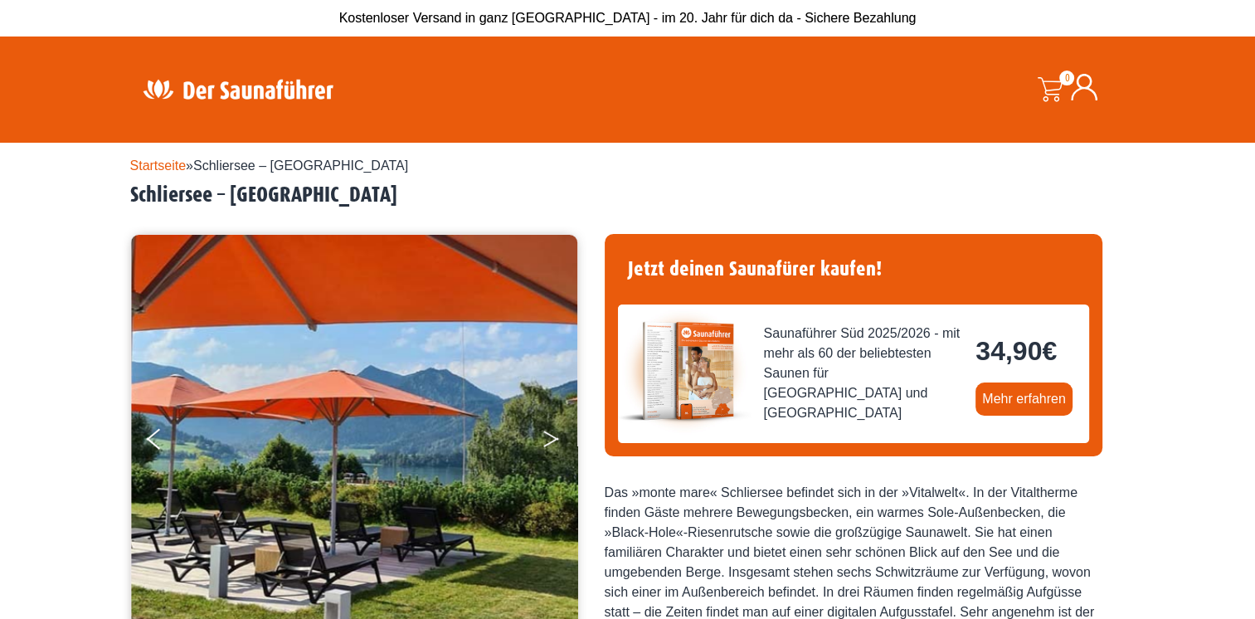
click at [553, 436] on icon "Next" at bounding box center [550, 436] width 15 height 10
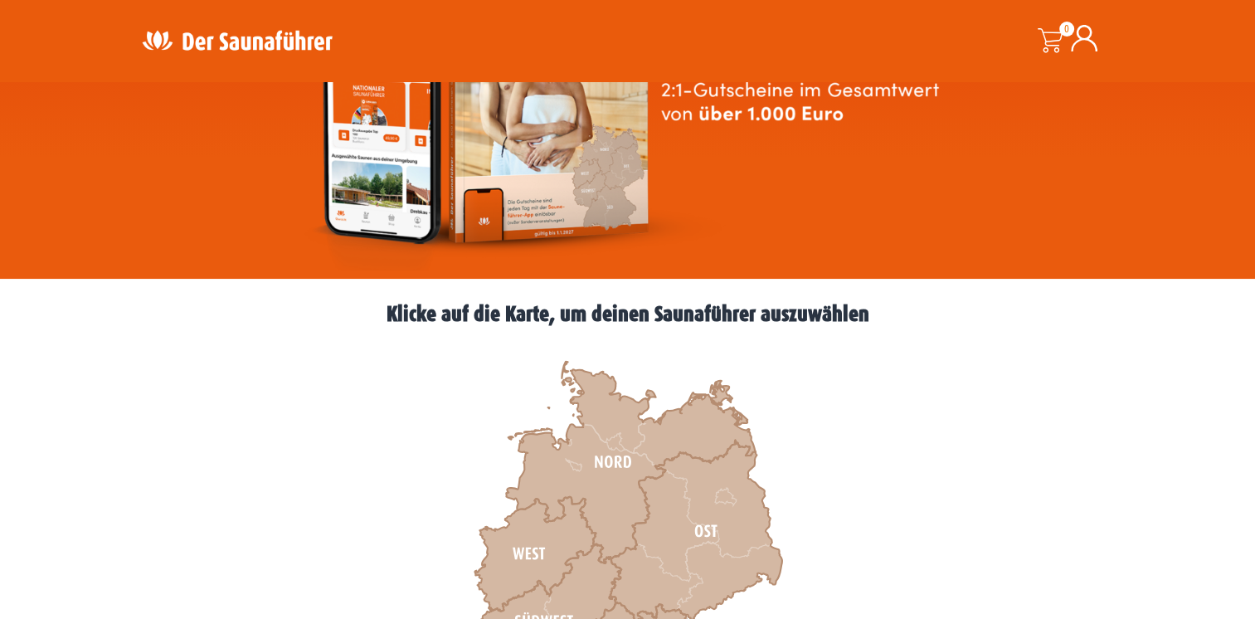
scroll to position [249, 0]
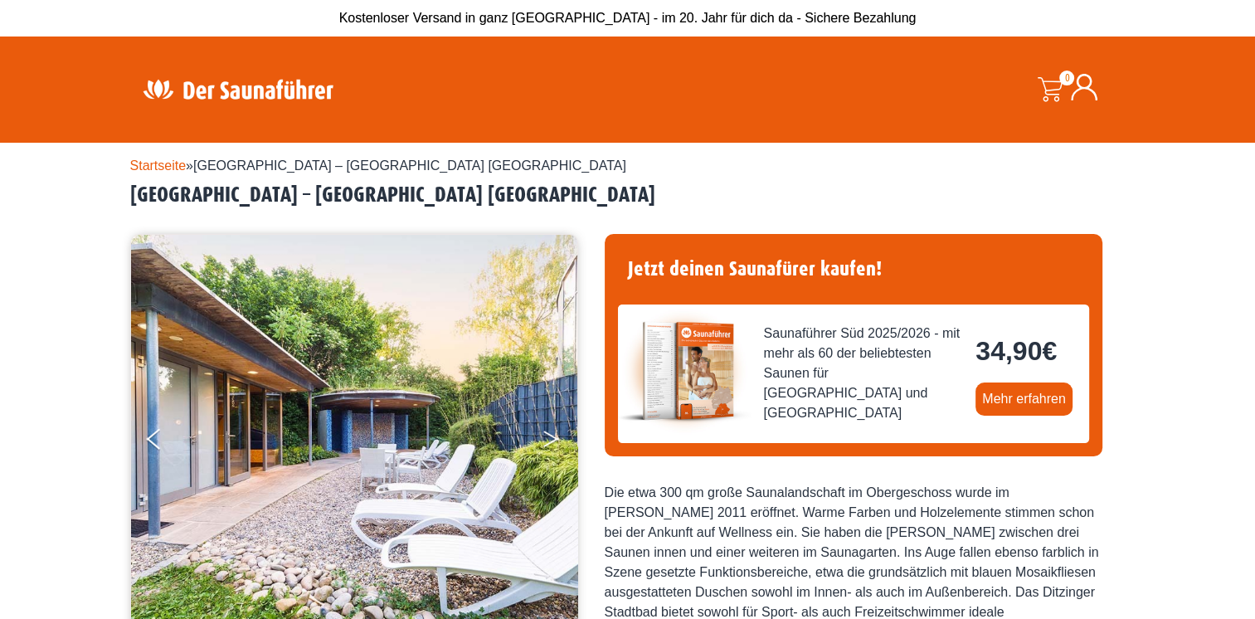
click at [542, 438] on button "Next" at bounding box center [562, 441] width 41 height 41
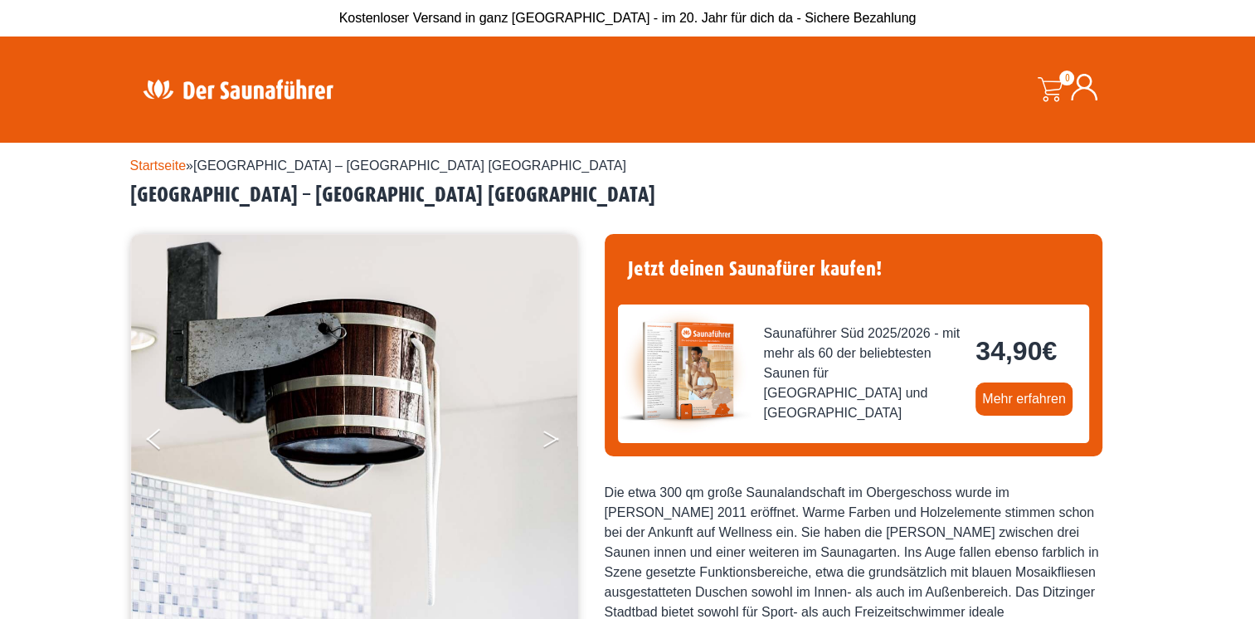
click at [542, 438] on button "Next" at bounding box center [562, 441] width 41 height 41
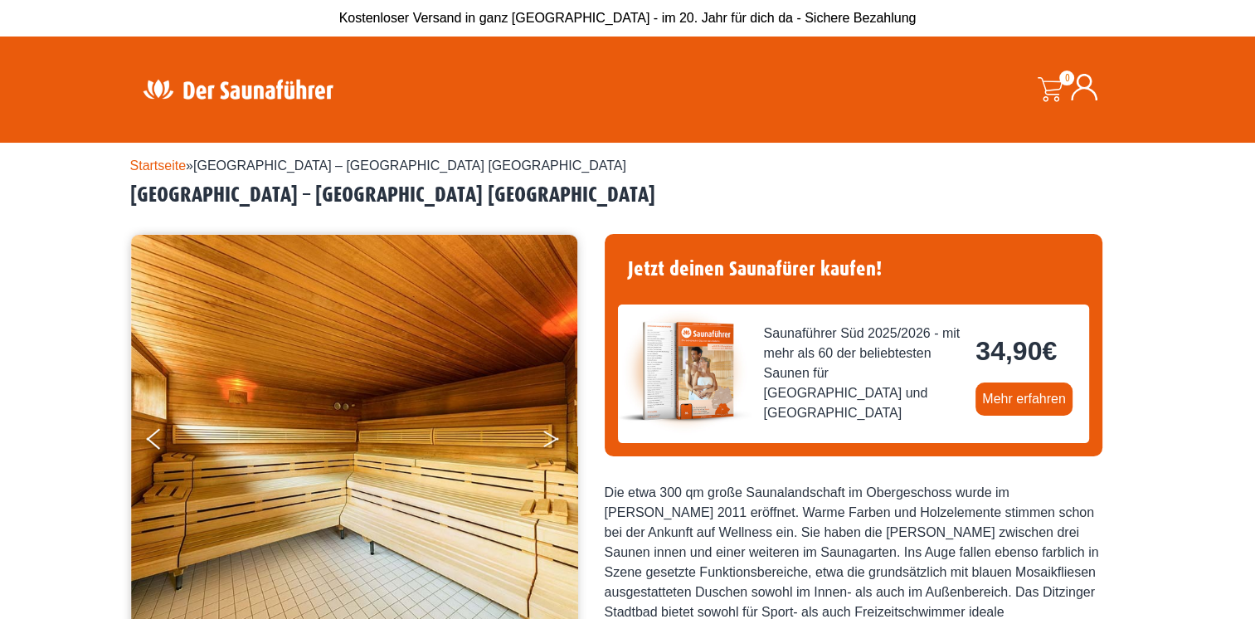
click at [542, 436] on button "Next" at bounding box center [562, 441] width 41 height 41
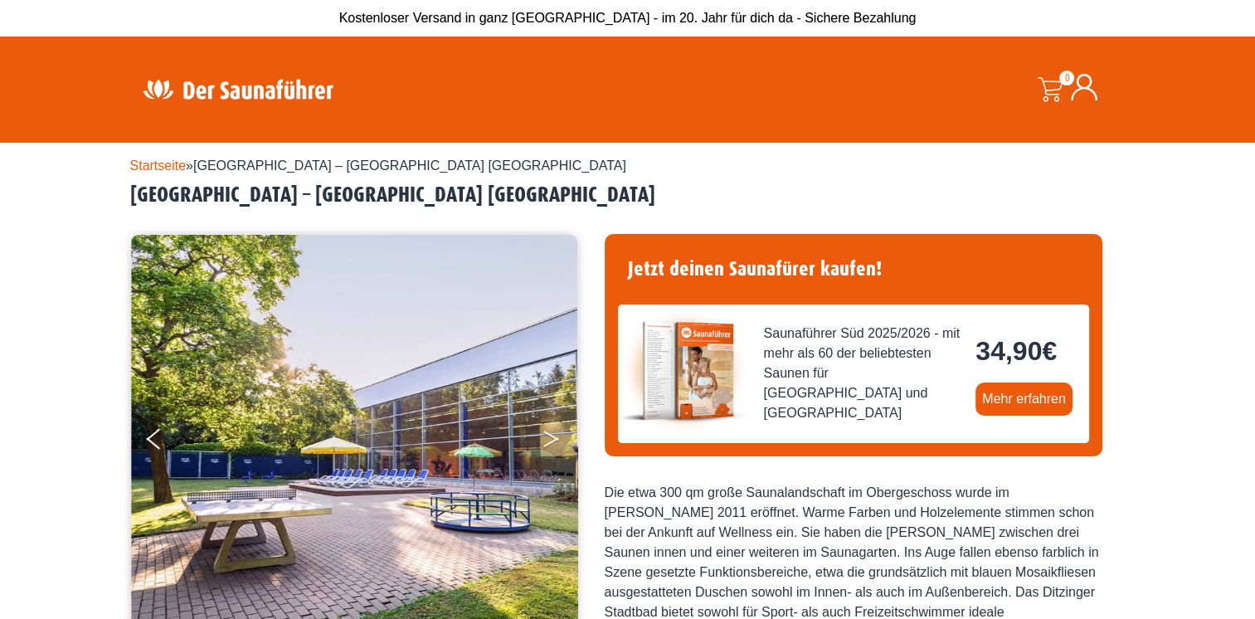
click at [542, 433] on button "Next" at bounding box center [562, 441] width 41 height 41
